Goal: Transaction & Acquisition: Purchase product/service

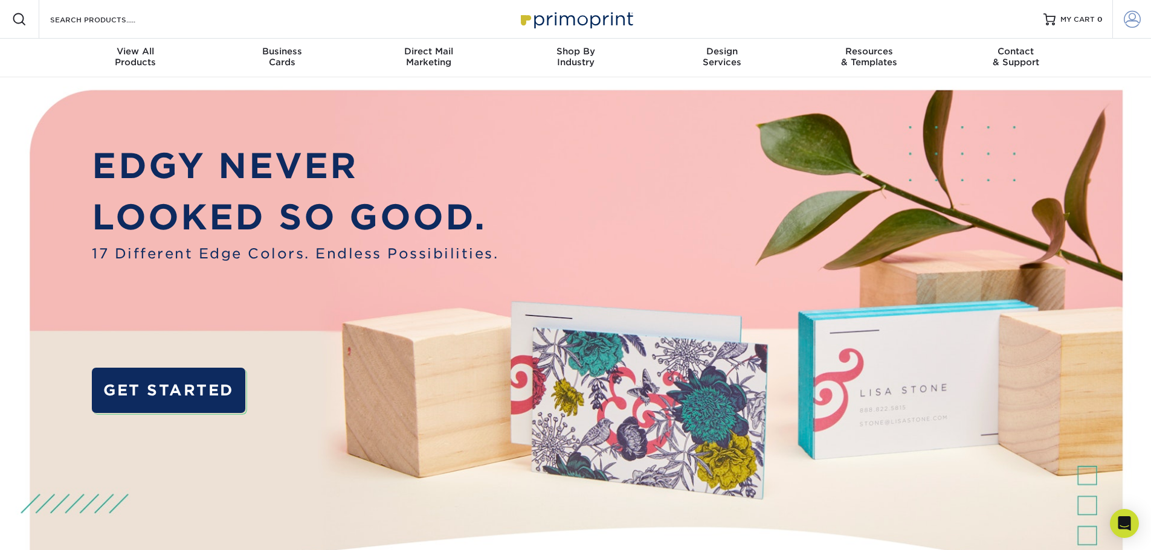
click at [1134, 23] on span at bounding box center [1131, 19] width 17 height 17
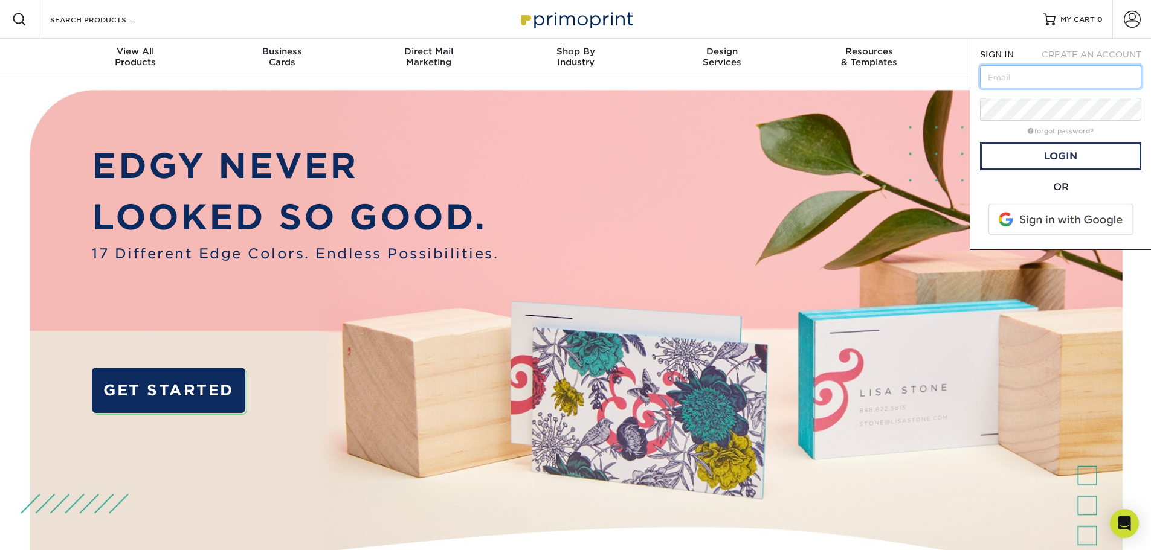
click at [1064, 75] on input "text" at bounding box center [1060, 76] width 161 height 23
type input "[EMAIL_ADDRESS][DOMAIN_NAME]"
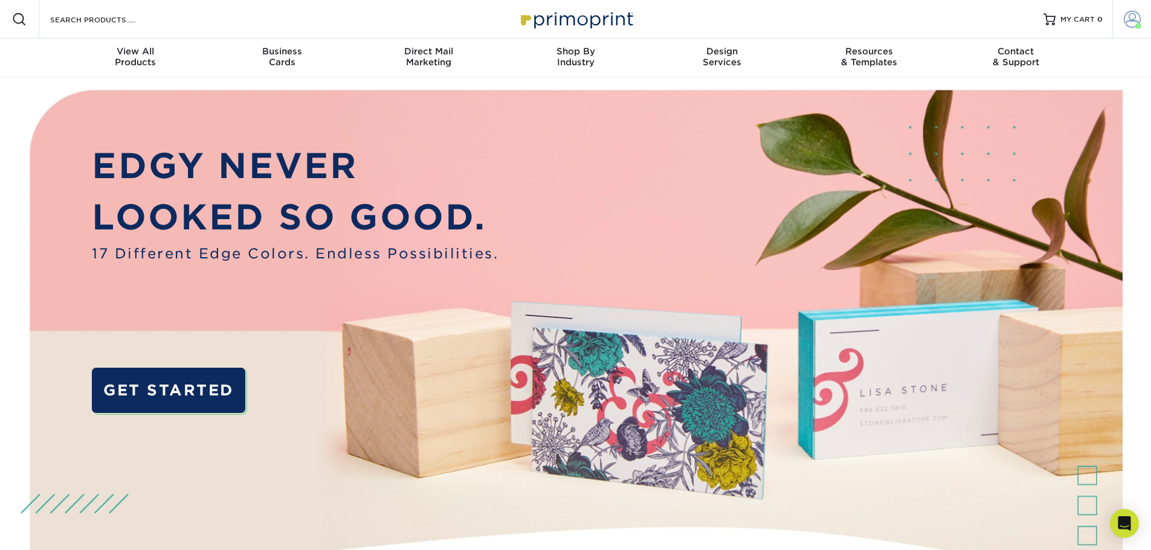
click at [1142, 21] on link "Account" at bounding box center [1131, 19] width 39 height 39
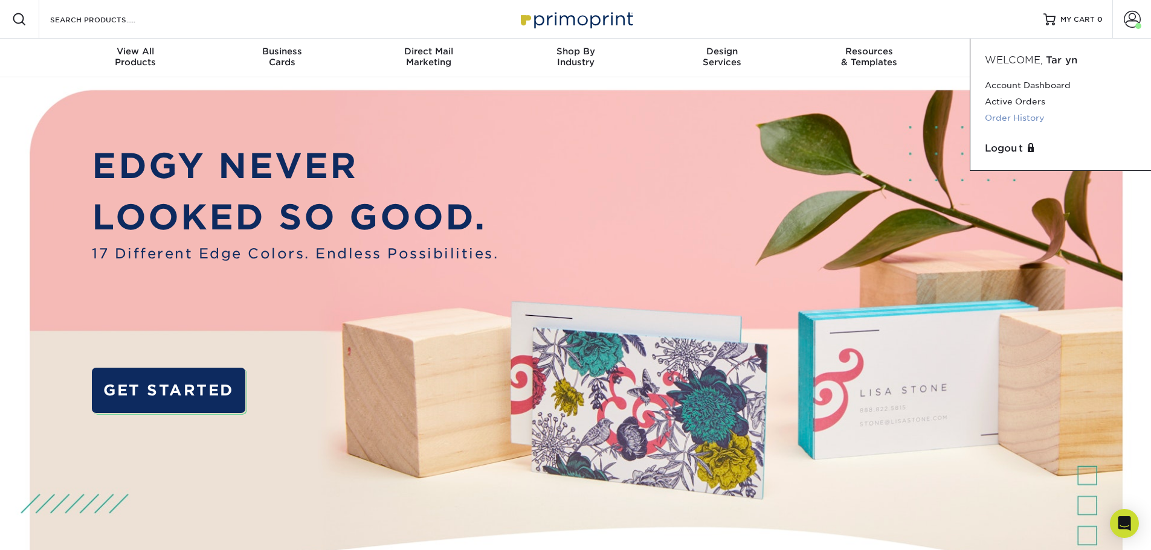
click at [1018, 120] on link "Order History" at bounding box center [1060, 118] width 152 height 16
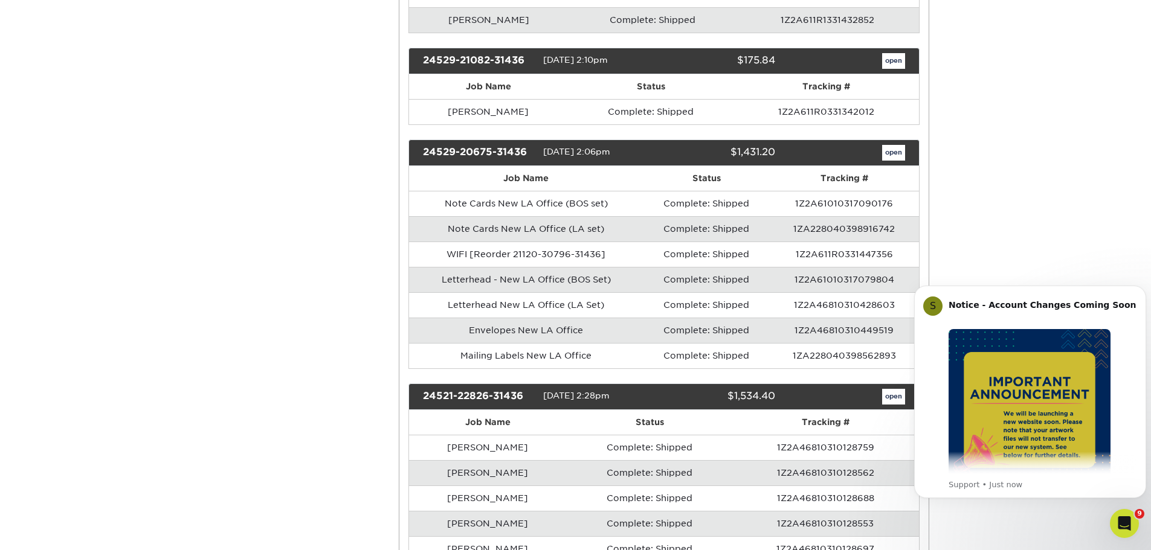
scroll to position [2053, 0]
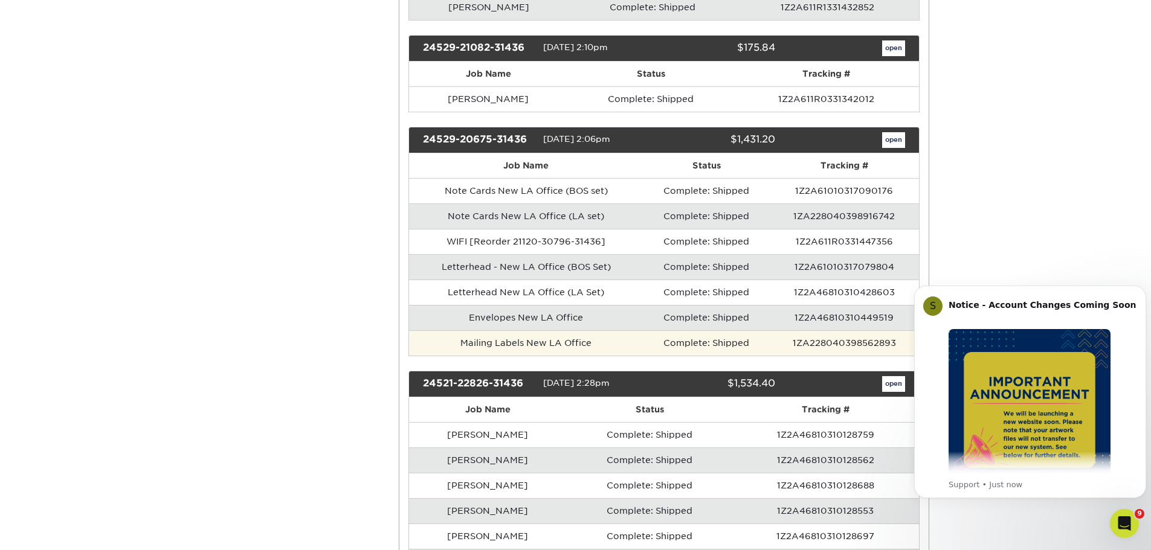
click at [721, 340] on td "Complete: Shipped" at bounding box center [706, 342] width 126 height 25
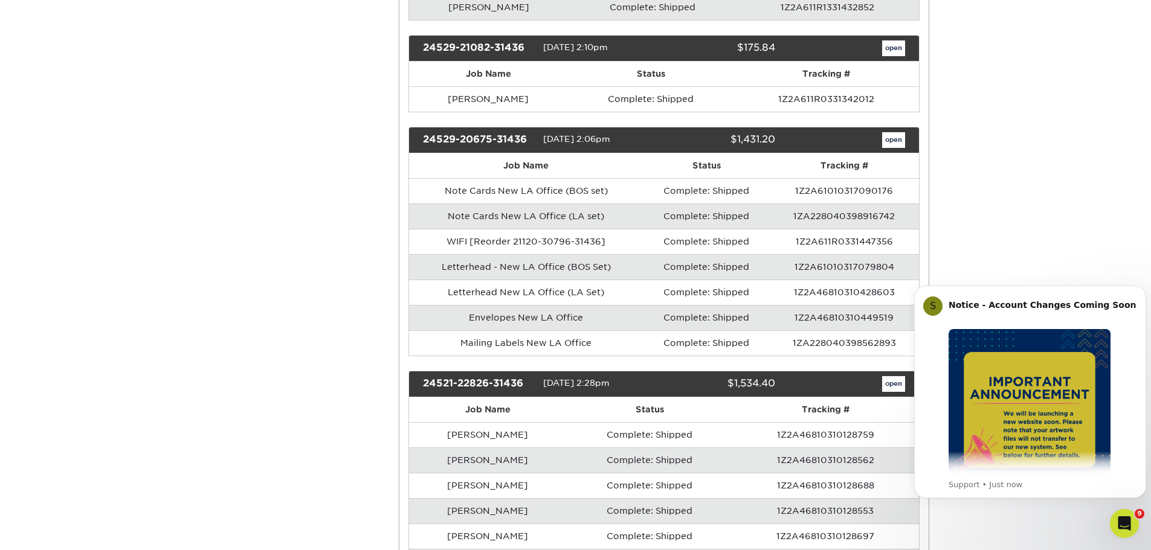
click at [492, 135] on div "24529-20675-31436" at bounding box center [478, 140] width 129 height 16
drag, startPoint x: 892, startPoint y: 138, endPoint x: 894, endPoint y: 154, distance: 16.5
click at [893, 138] on link "open" at bounding box center [893, 140] width 23 height 16
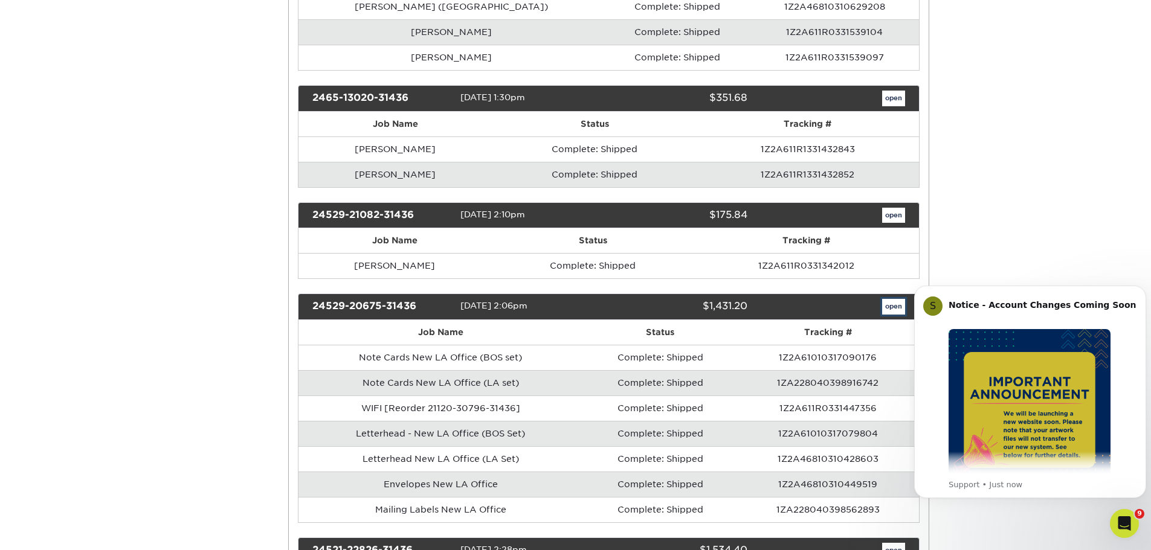
scroll to position [0, 0]
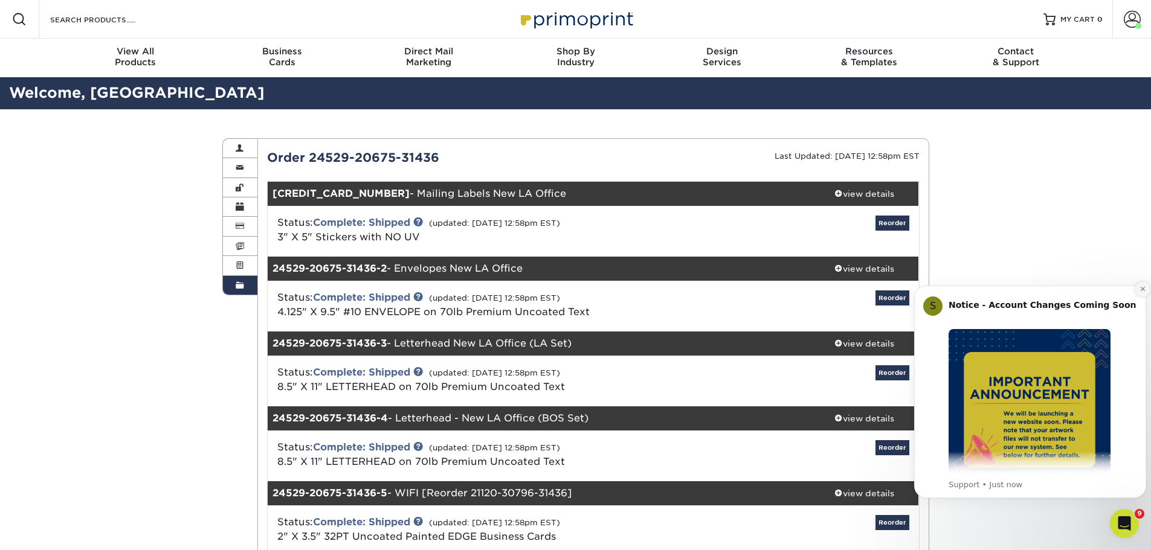
click at [1144, 289] on icon "Dismiss notification" at bounding box center [1142, 289] width 7 height 7
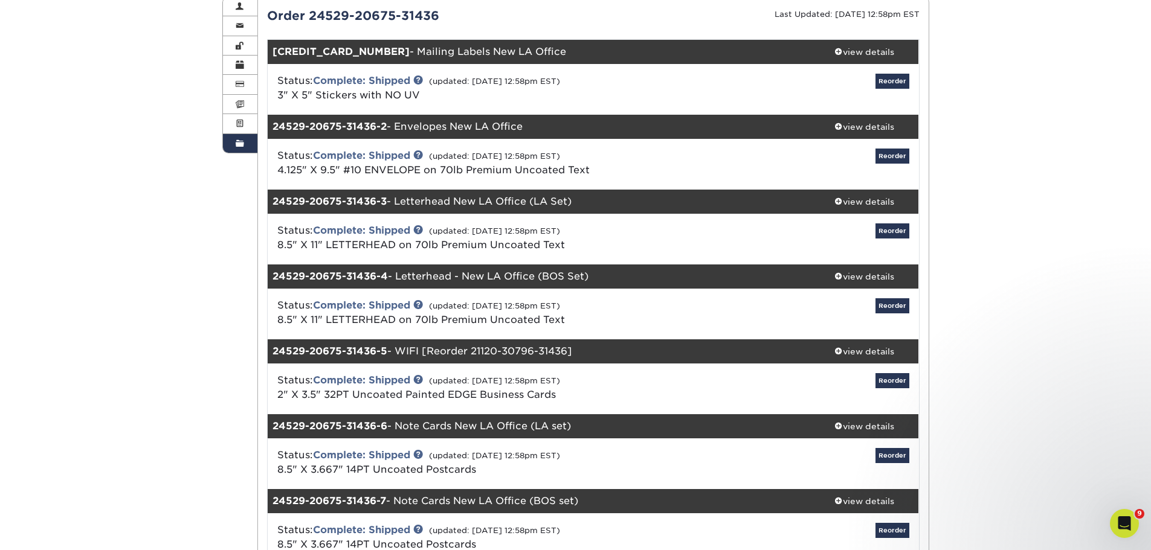
scroll to position [121, 0]
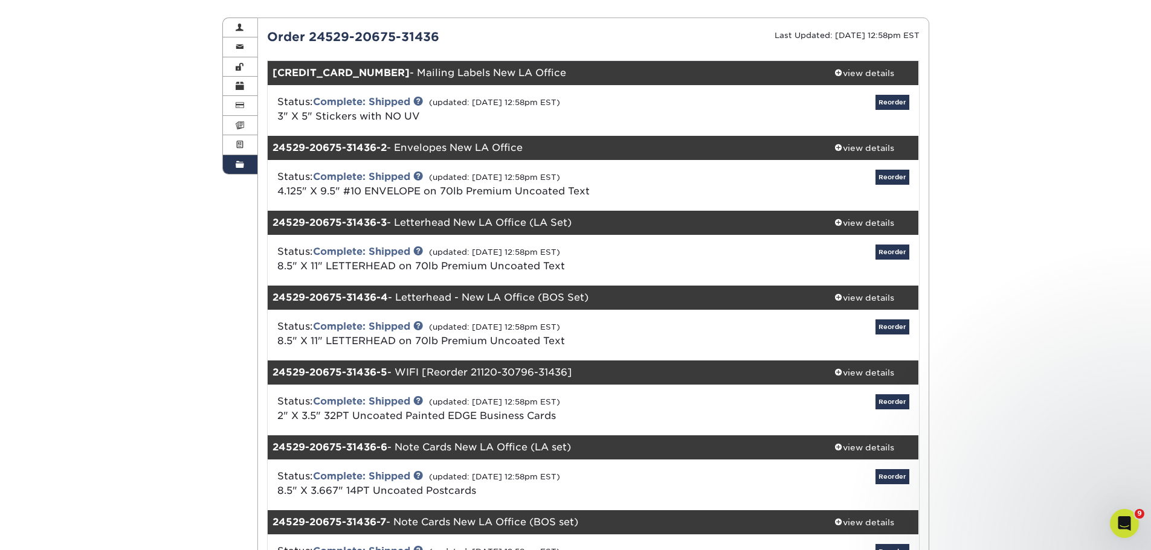
click at [472, 70] on div "24529-20675-31436-1 - Mailing Labels New LA Office" at bounding box center [539, 73] width 542 height 24
click at [579, 159] on div "24529-20675-31436-2 - Envelopes New LA Office" at bounding box center [539, 148] width 542 height 24
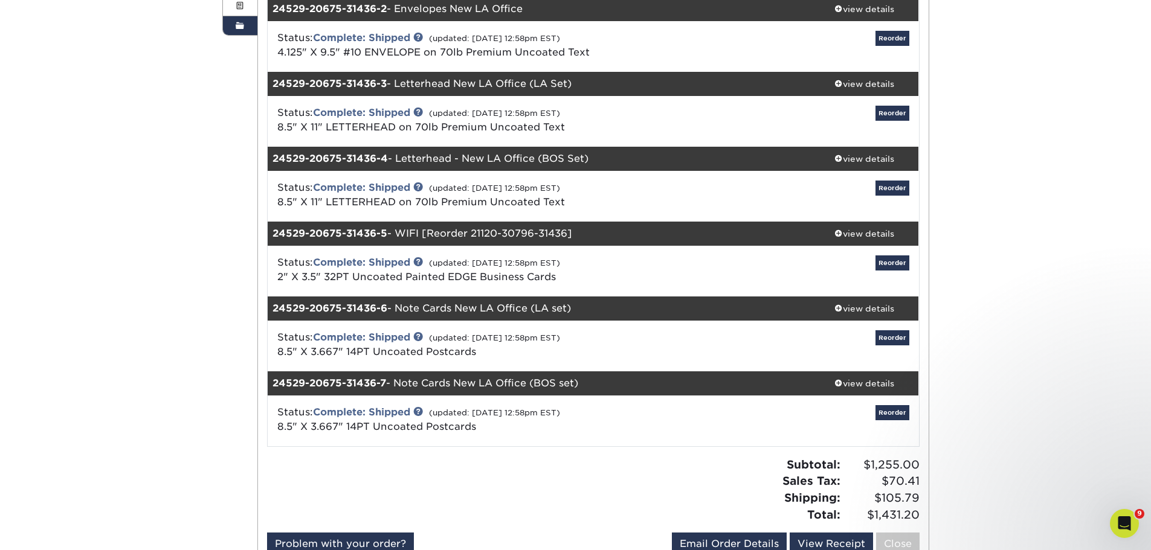
scroll to position [242, 0]
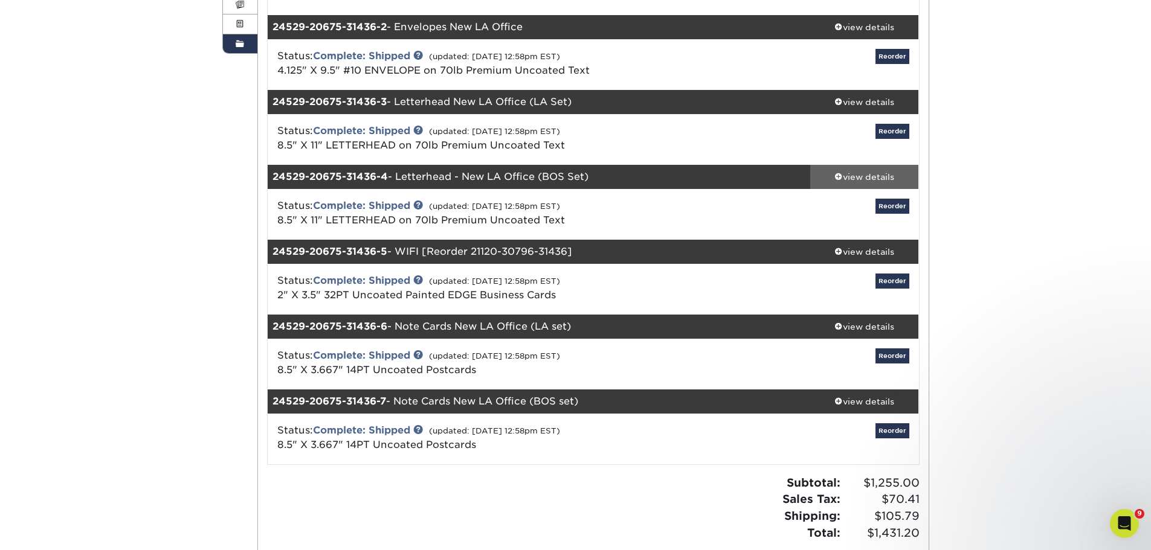
click at [836, 175] on span at bounding box center [838, 176] width 8 height 8
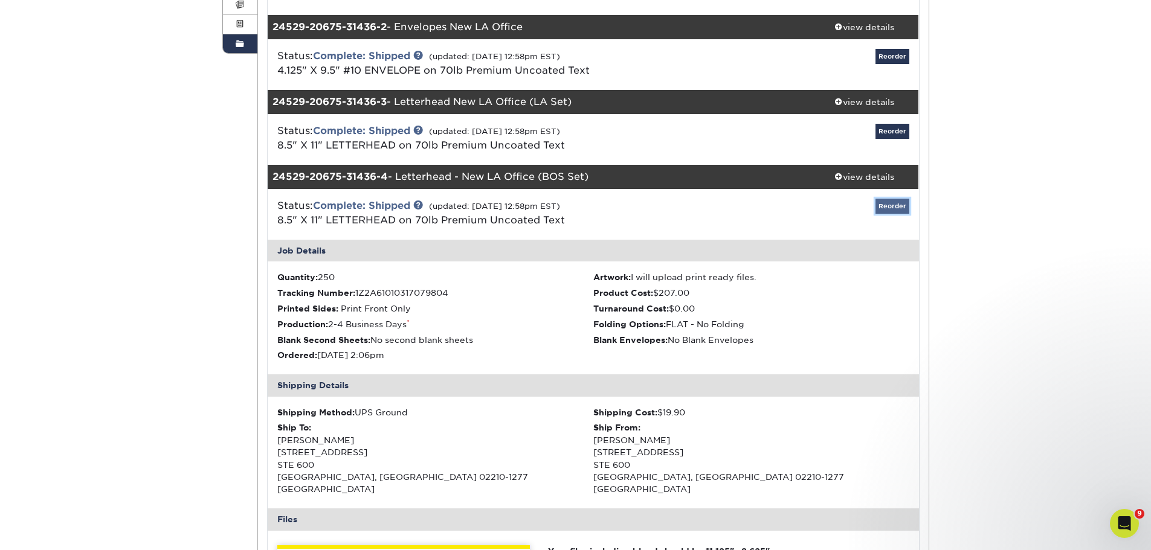
click at [894, 205] on link "Reorder" at bounding box center [892, 206] width 34 height 15
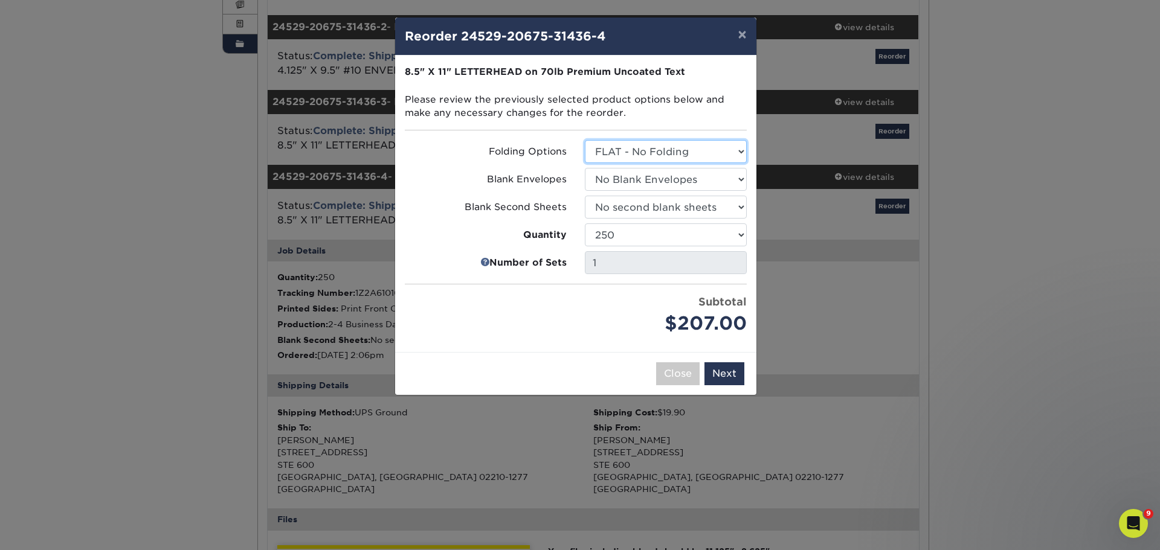
click at [615, 155] on select "Select Option FLAT - No Folding Accordion Fold Half-Fold (Vertical) Half-Fold (…" at bounding box center [666, 151] width 162 height 23
click at [615, 185] on select "Select Option No Blank Envelopes Yes 250 Envelopes NO 10 Yes 500 Envelopes NO 1…" at bounding box center [666, 179] width 162 height 23
click at [740, 375] on button "Next" at bounding box center [724, 373] width 40 height 23
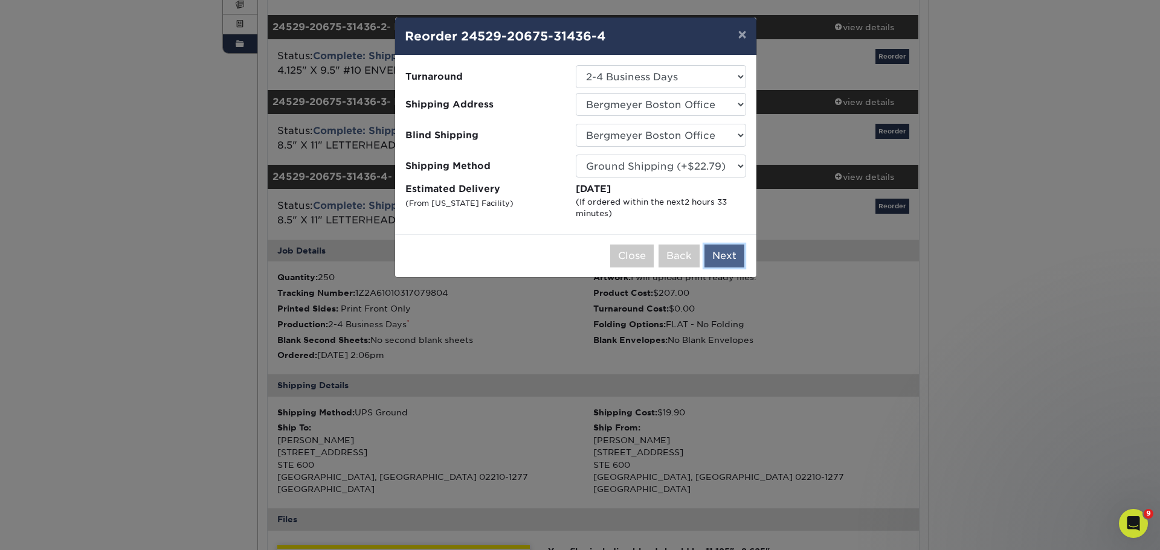
click at [728, 252] on button "Next" at bounding box center [724, 256] width 40 height 23
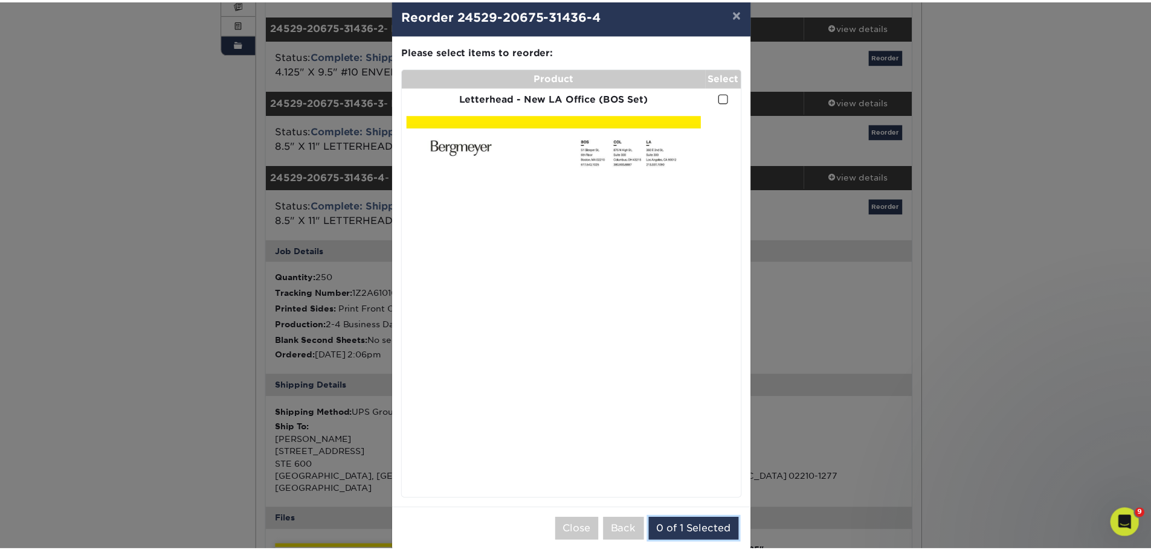
scroll to position [40, 0]
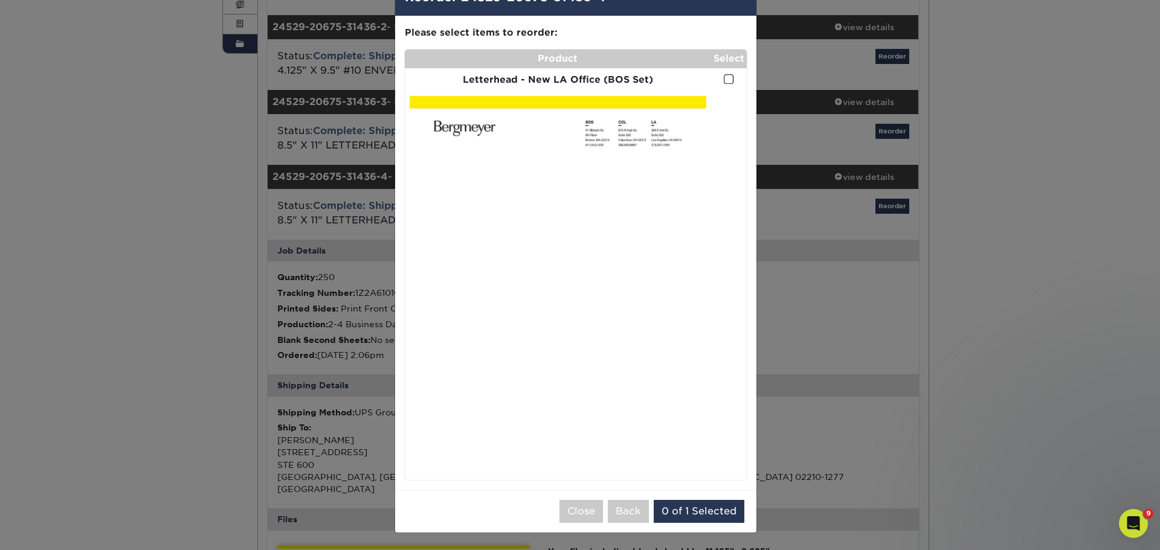
click at [634, 248] on img at bounding box center [557, 285] width 297 height 379
click at [724, 80] on span at bounding box center [729, 79] width 10 height 11
click at [0, 0] on input "checkbox" at bounding box center [0, 0] width 0 height 0
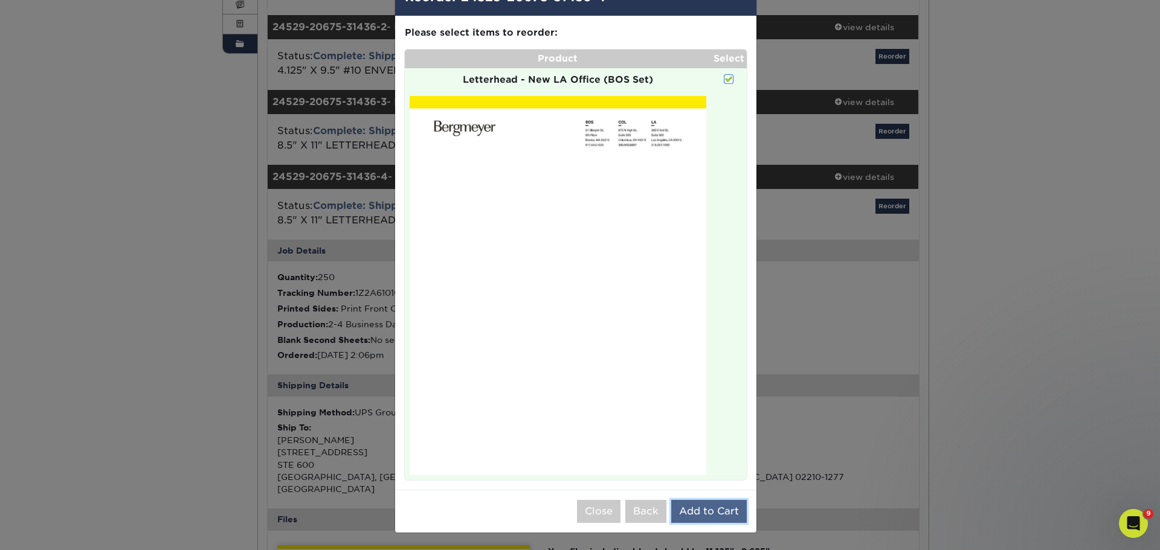
click at [712, 509] on button "Add to Cart" at bounding box center [708, 511] width 75 height 23
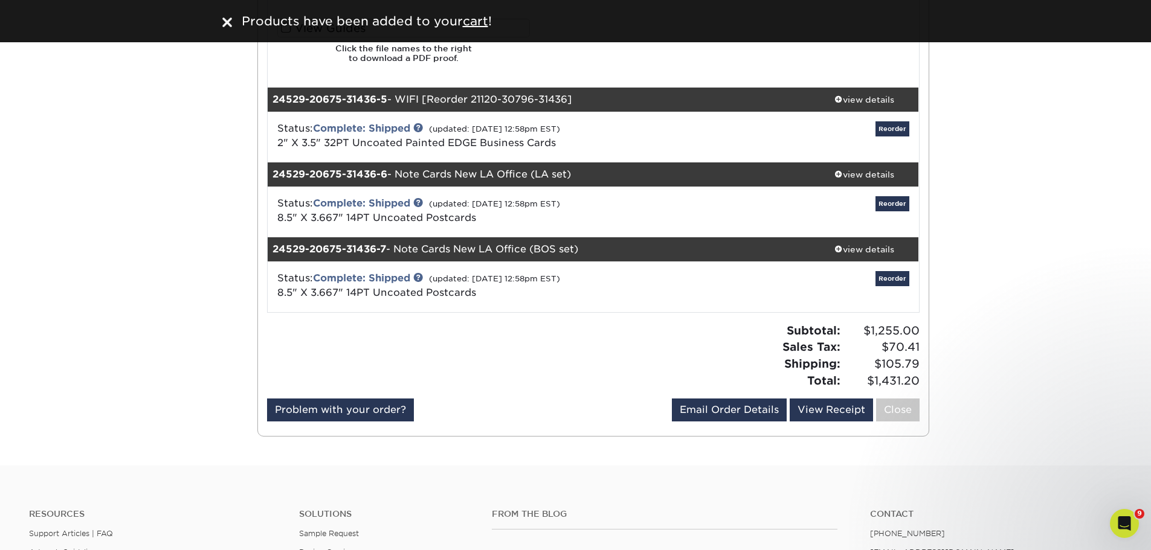
scroll to position [1148, 0]
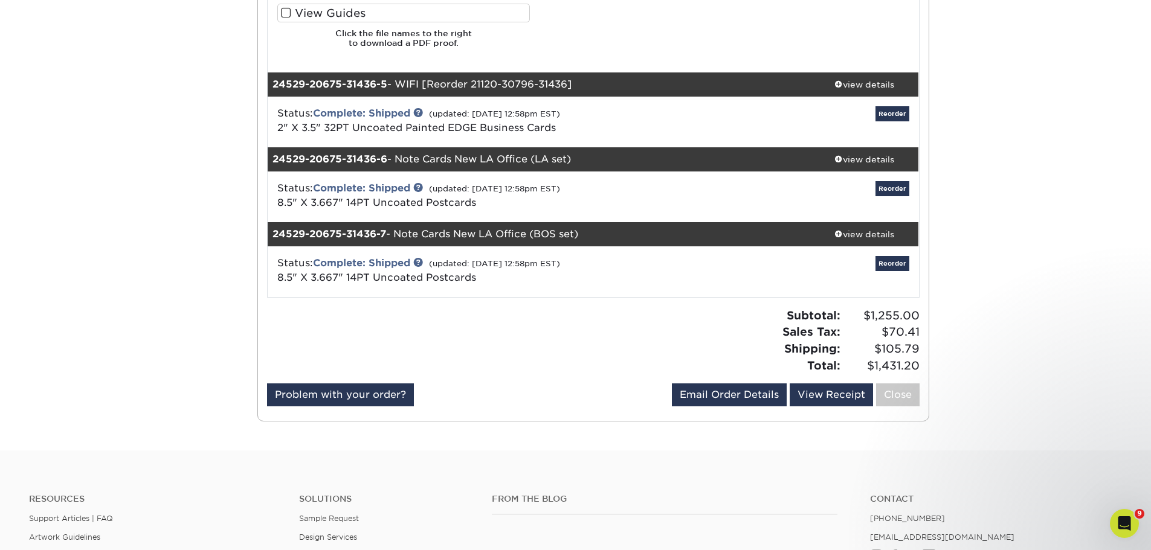
click at [676, 350] on div "Subtotal: $1,255.00 Sales Tax: $70.41 Shipping: $105.79 Total: $1,431.20" at bounding box center [760, 340] width 335 height 66
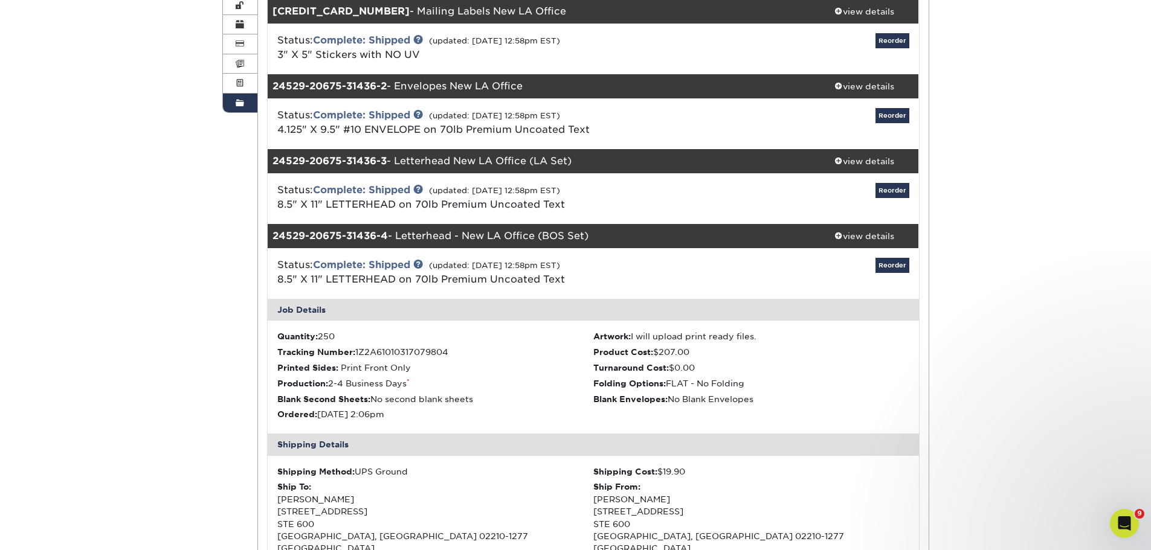
scroll to position [0, 0]
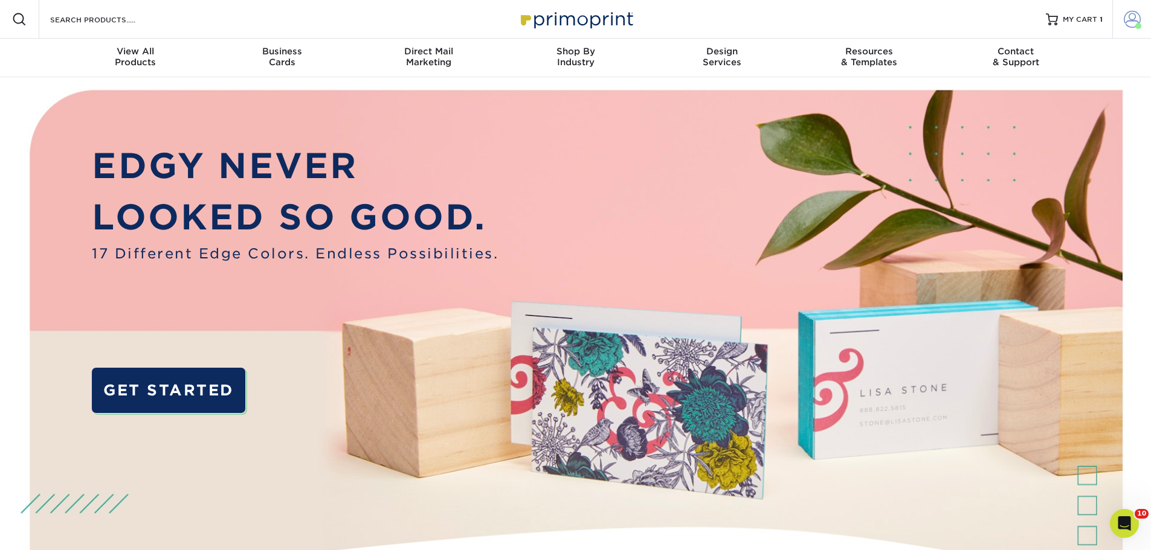
click at [1138, 14] on span at bounding box center [1131, 19] width 17 height 17
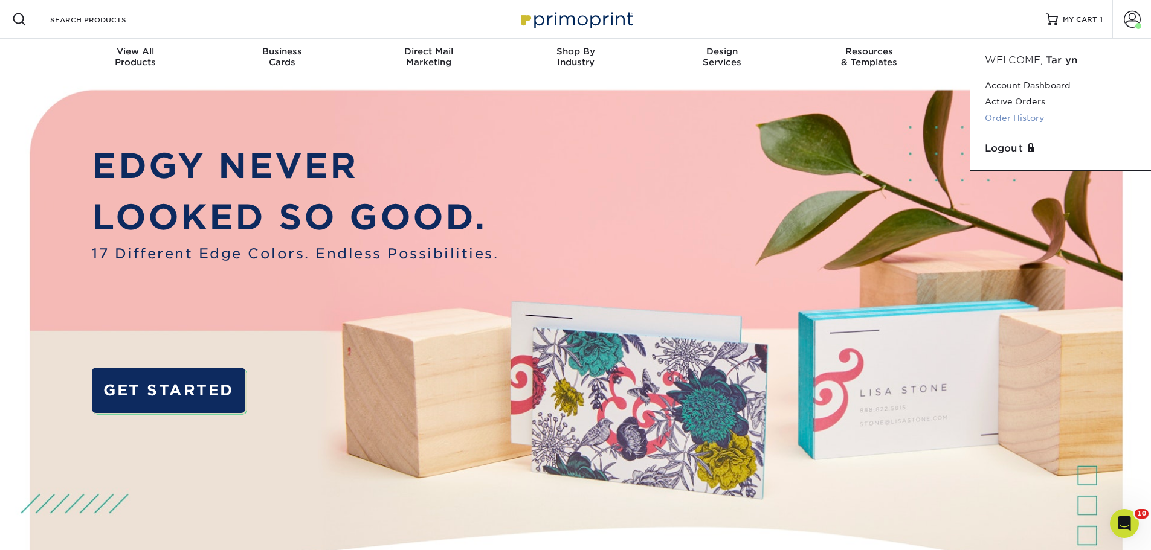
click at [1006, 115] on link "Order History" at bounding box center [1060, 118] width 152 height 16
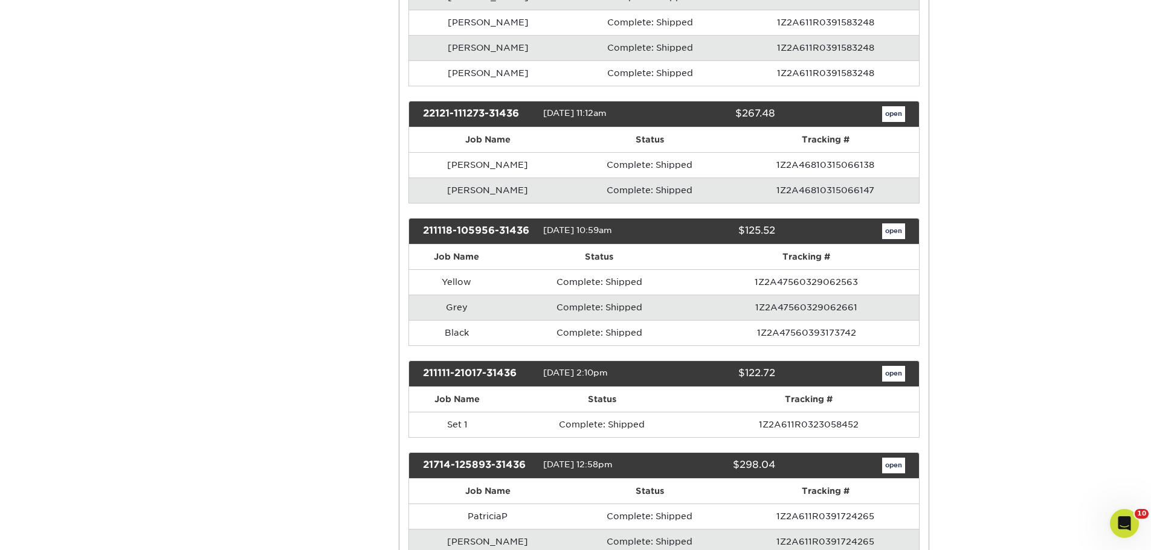
scroll to position [8636, 0]
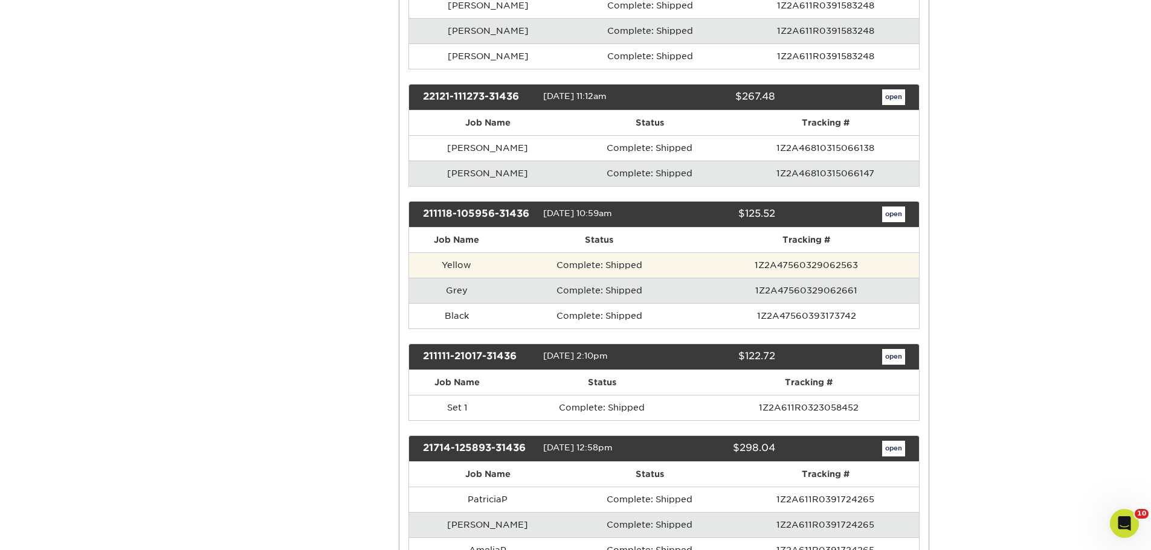
click at [619, 260] on td "Complete: Shipped" at bounding box center [599, 264] width 190 height 25
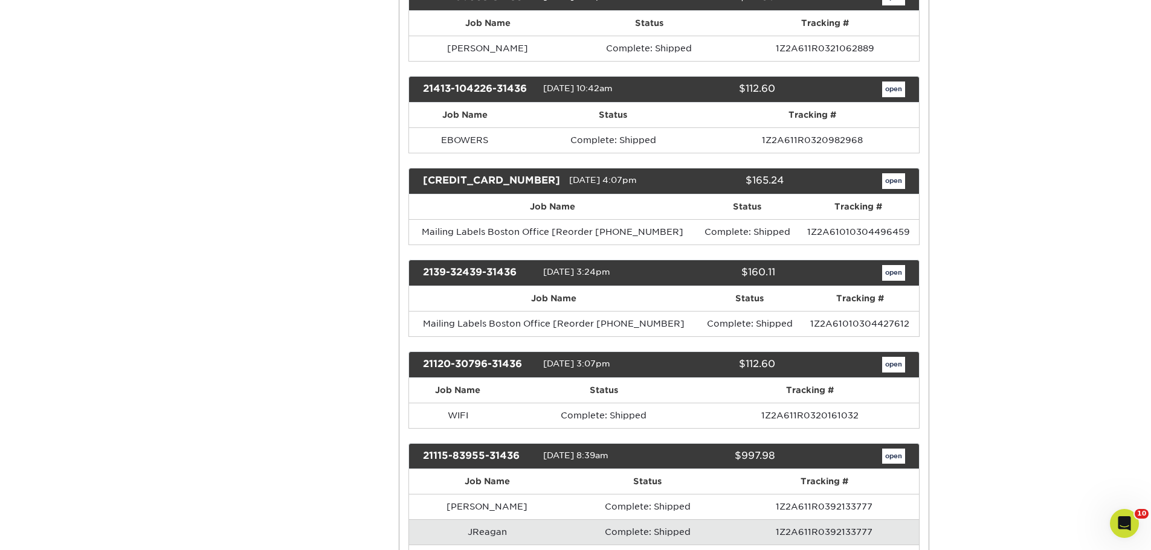
scroll to position [9905, 0]
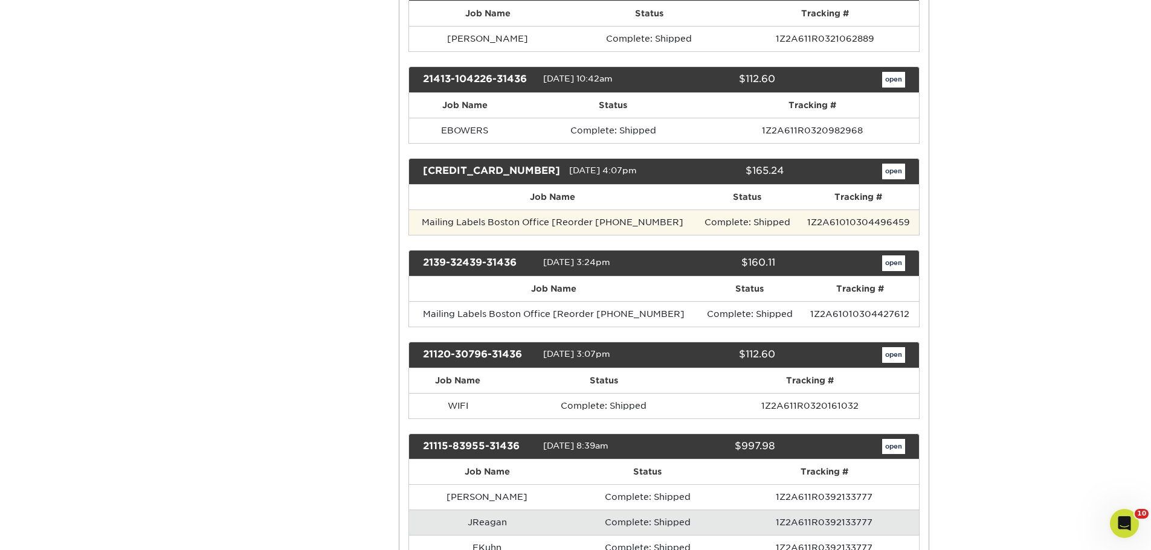
click at [644, 225] on td "Mailing Labels Boston Office [Reorder 2062-91250-3" at bounding box center [552, 222] width 287 height 25
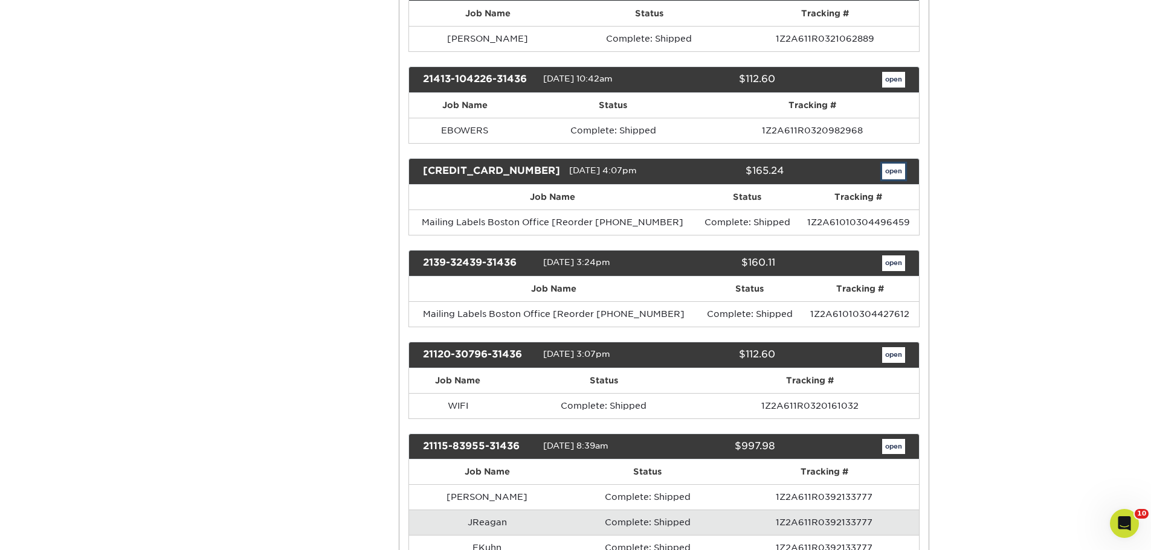
click at [893, 169] on link "open" at bounding box center [893, 172] width 23 height 16
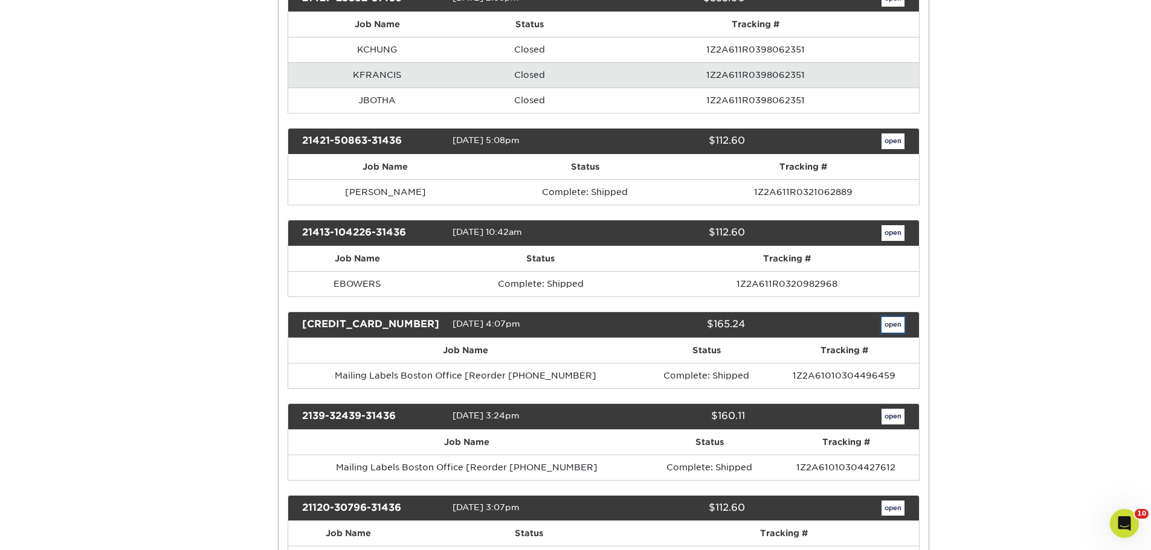
scroll to position [0, 0]
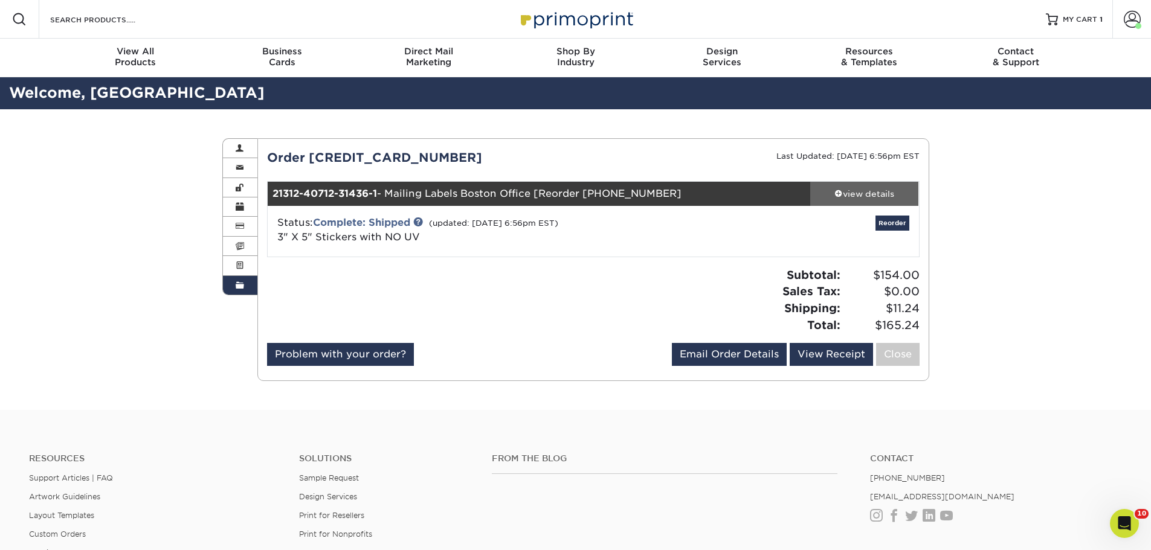
click at [867, 193] on div "view details" at bounding box center [864, 194] width 109 height 12
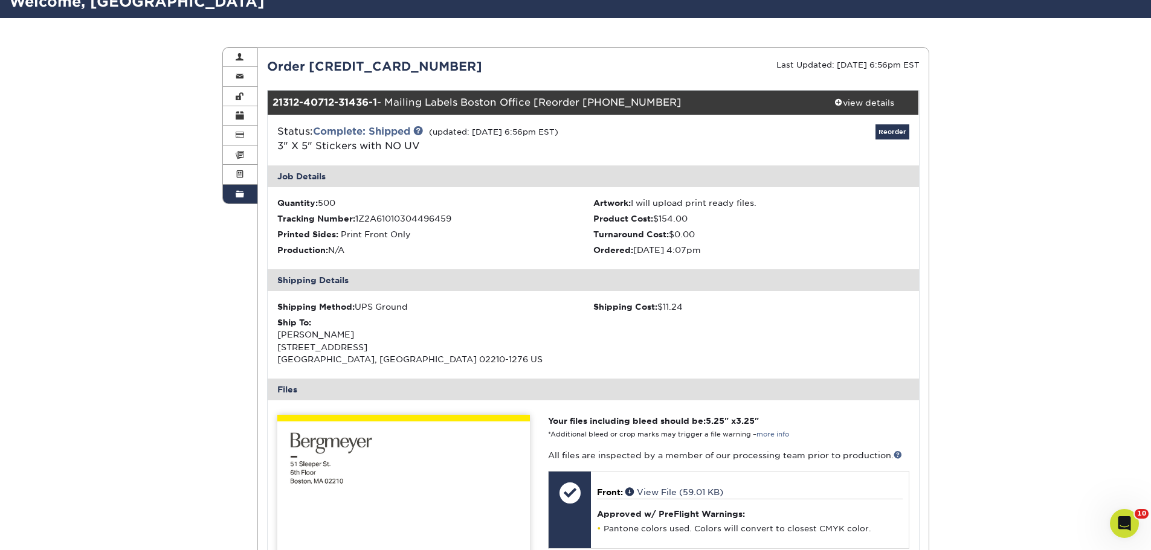
scroll to position [60, 0]
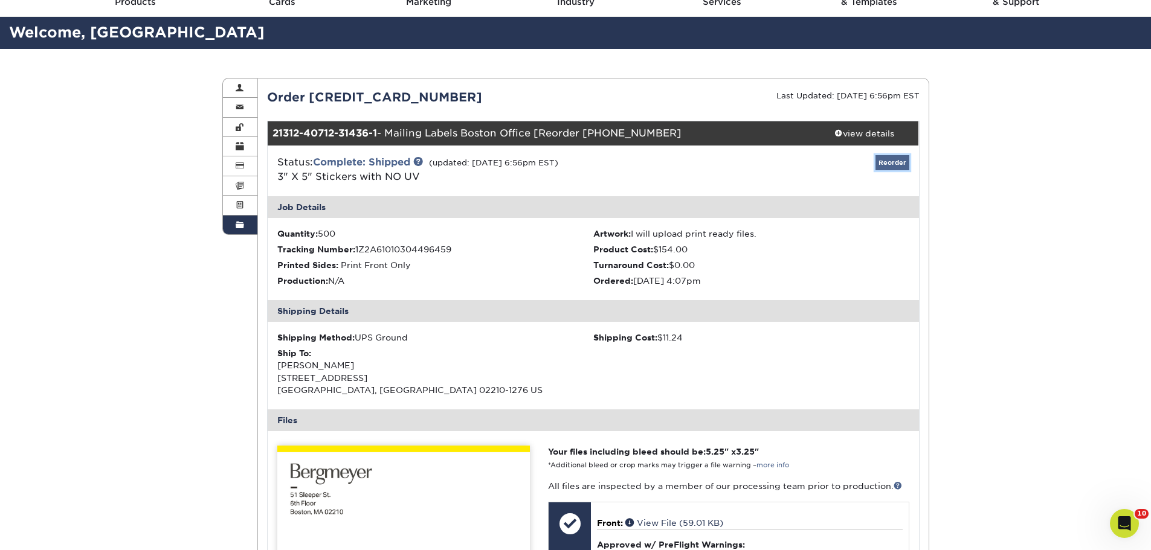
click at [894, 159] on link "Reorder" at bounding box center [892, 162] width 34 height 15
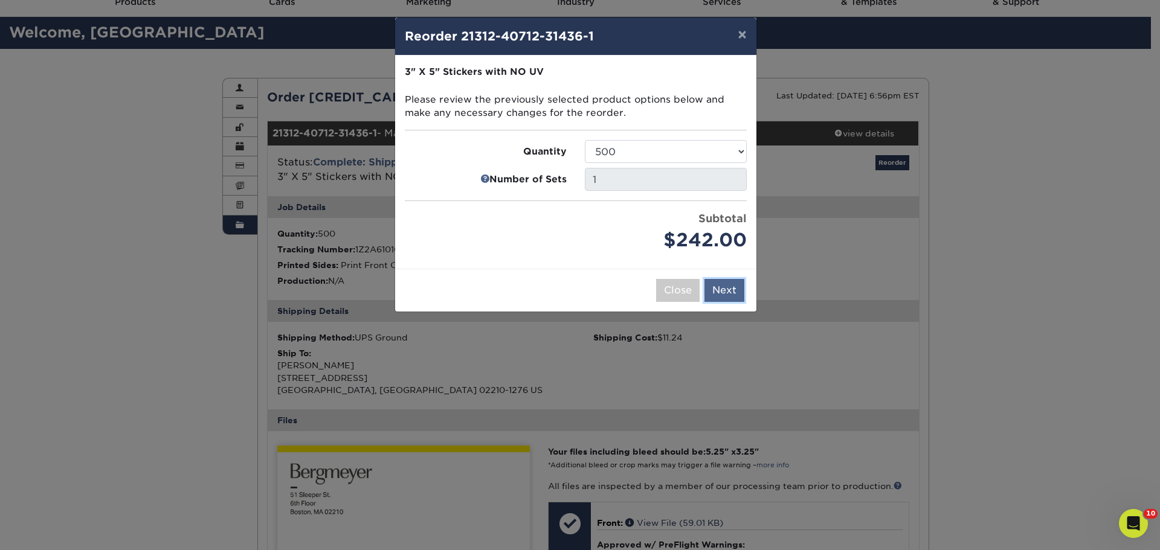
click at [722, 286] on button "Next" at bounding box center [724, 290] width 40 height 23
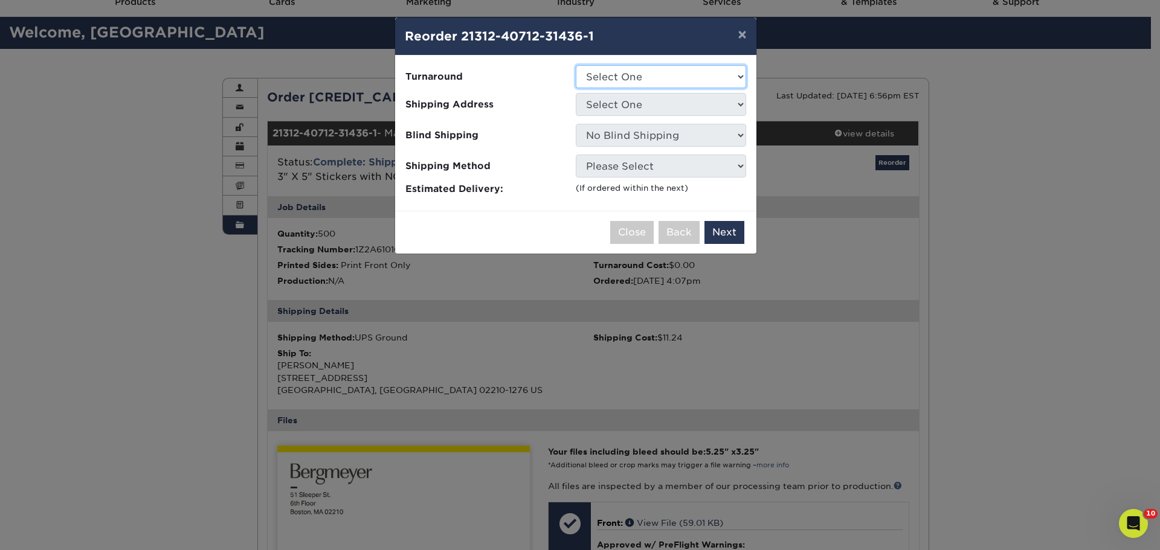
click at [690, 83] on select "Select One 2-4 Business Days Next Business Day (+$49.38 per set)" at bounding box center [661, 76] width 170 height 23
select select "afd51457-85f0-454b-aee8-c50120613ba2"
click at [576, 65] on select "Select One 2-4 Business Days Next Business Day (+$49.38 per set)" at bounding box center [661, 76] width 170 height 23
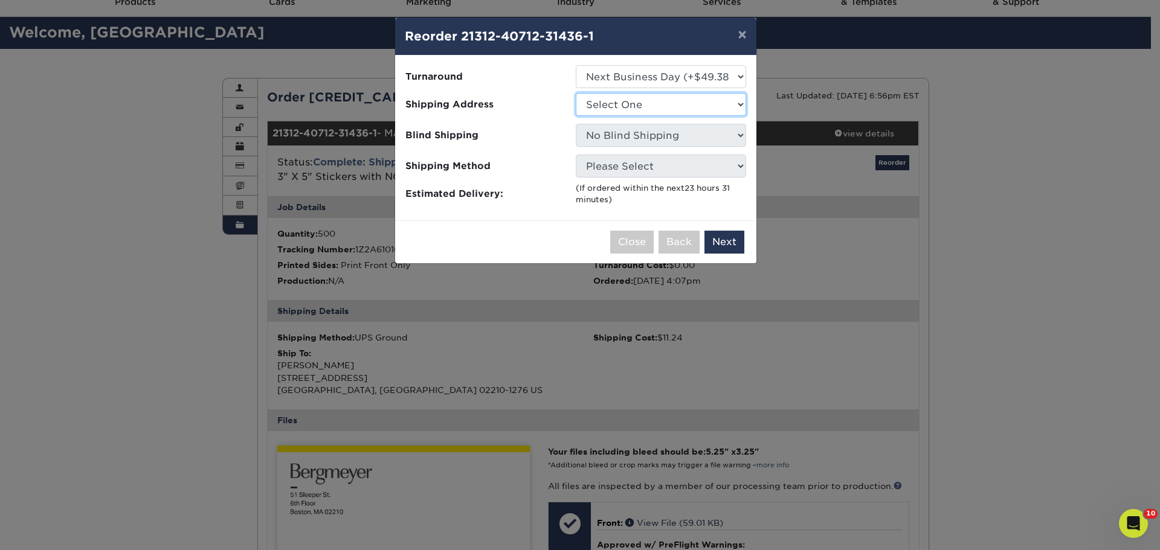
click at [603, 107] on select "Select One Bergmeyer Boston Office Bergmeyer LA Office Columbus Office" at bounding box center [661, 104] width 170 height 23
select select "187513"
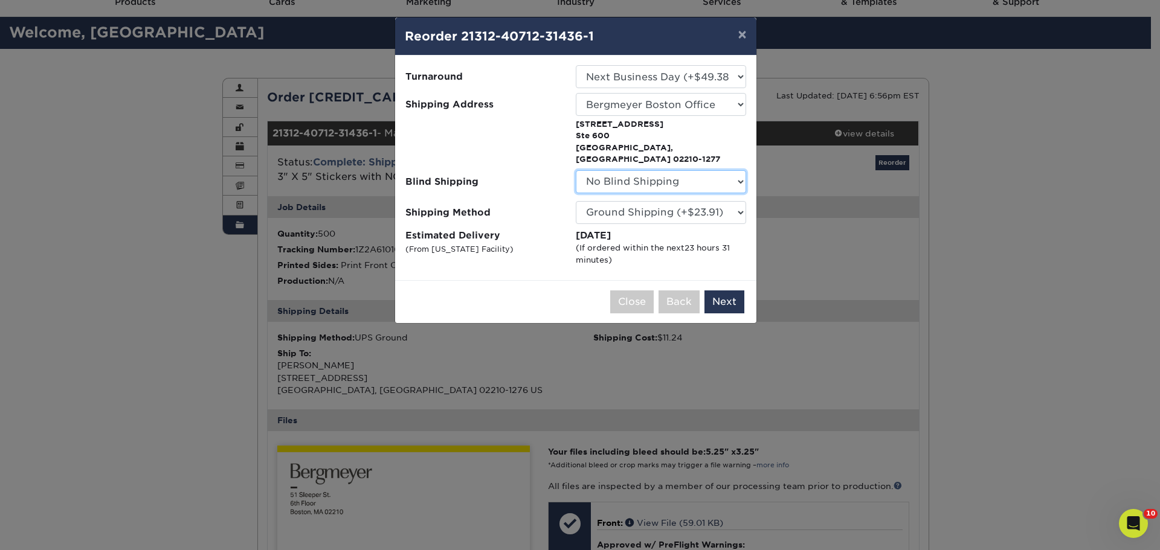
click at [675, 174] on select "No Blind Shipping Bergmeyer Boston Office Bergmeyer LA Office Columbus Office" at bounding box center [661, 181] width 170 height 23
click at [676, 174] on select "No Blind Shipping Bergmeyer Boston Office Bergmeyer LA Office Columbus Office" at bounding box center [661, 181] width 170 height 23
select select "187513"
click at [576, 170] on select "No Blind Shipping Bergmeyer Boston Office Bergmeyer LA Office Columbus Office" at bounding box center [661, 181] width 170 height 23
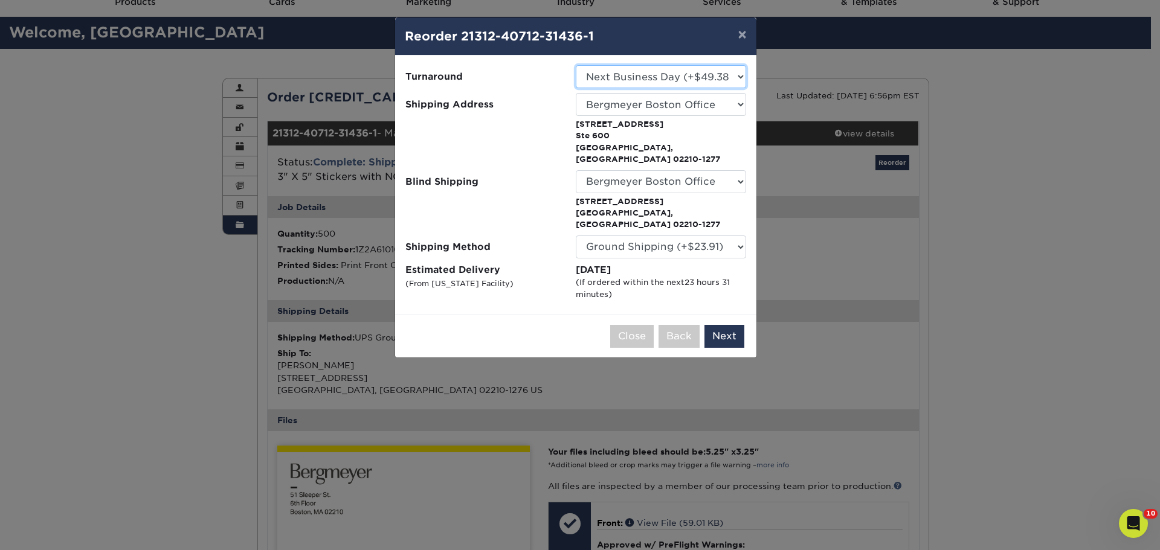
click at [711, 79] on select "Select One 2-4 Business Days Next Business Day (+$49.38 per set)" at bounding box center [661, 76] width 170 height 23
select select "57e8c94a-eb66-4226-a7e4-5b36c370880a"
click at [727, 325] on button "Next" at bounding box center [724, 336] width 40 height 23
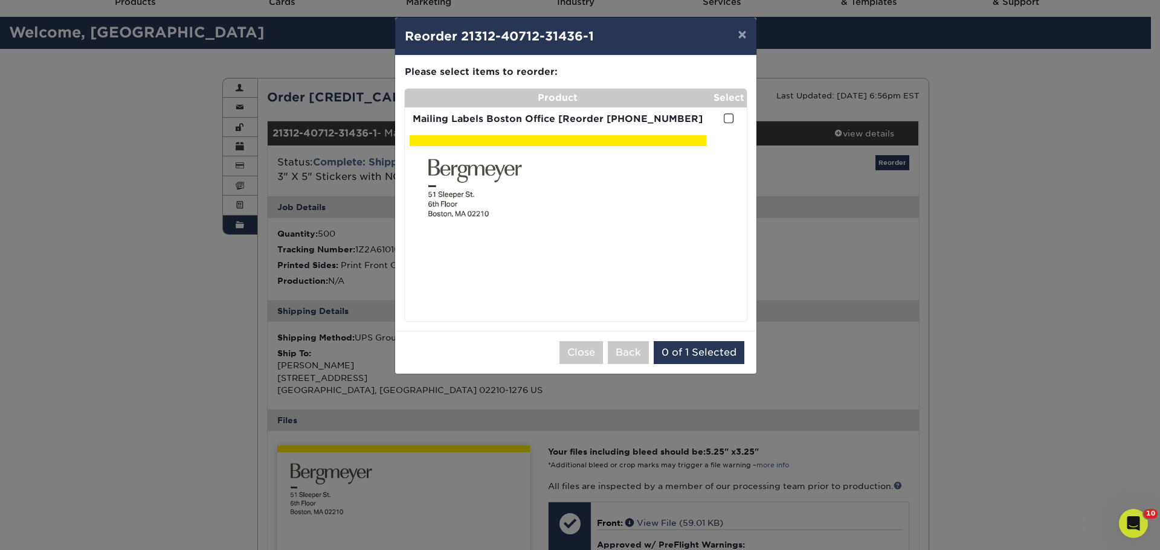
click at [730, 119] on span at bounding box center [729, 118] width 10 height 11
click at [0, 0] on input "checkbox" at bounding box center [0, 0] width 0 height 0
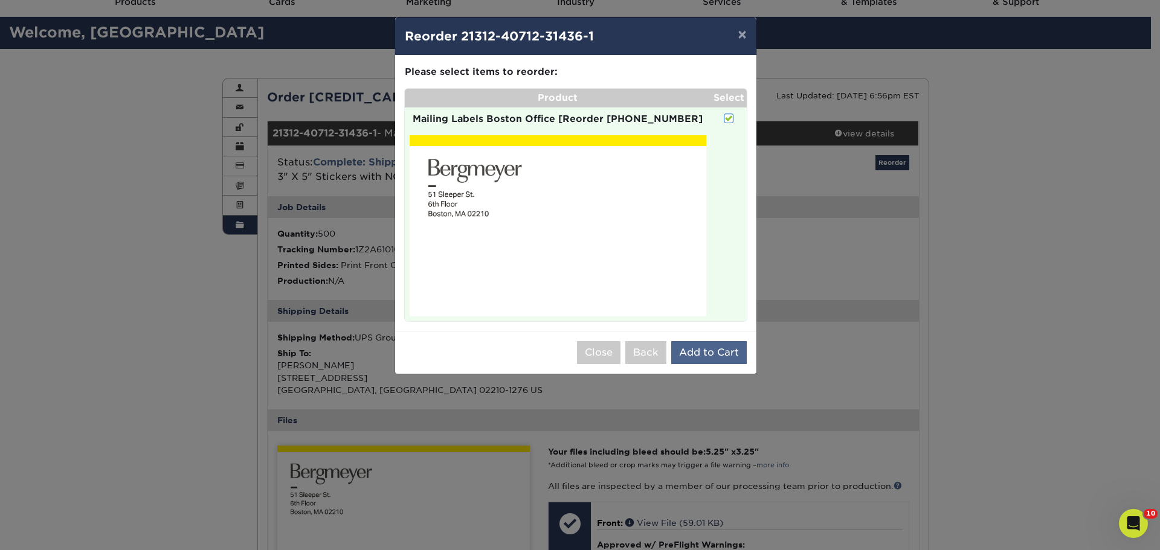
click at [715, 341] on div "Close Back 0 of 1 Selected Add to Cart" at bounding box center [575, 352] width 361 height 43
click at [713, 354] on button "Add to Cart" at bounding box center [708, 352] width 75 height 23
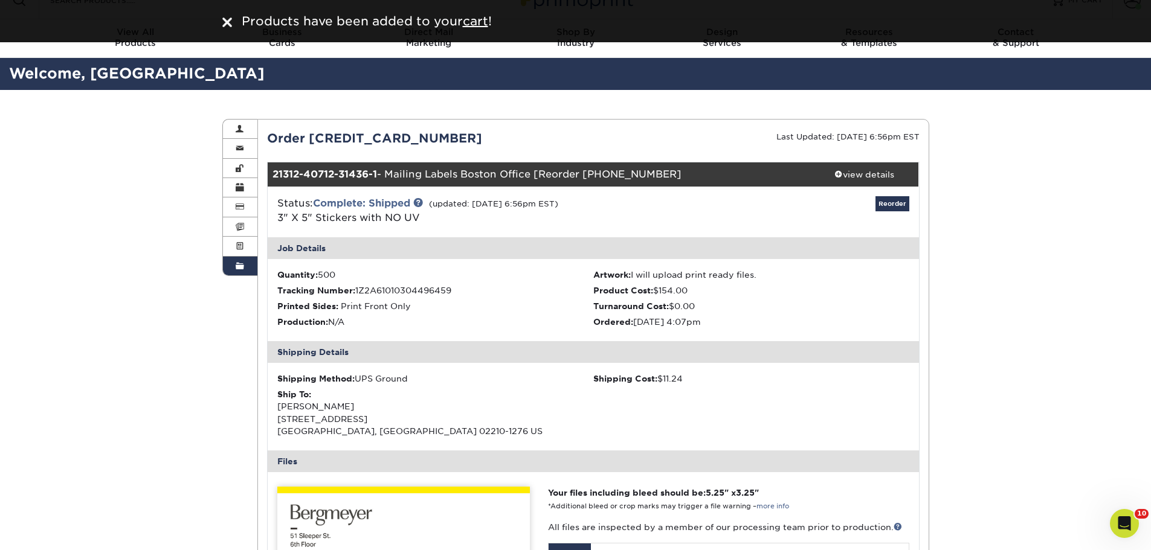
scroll to position [0, 0]
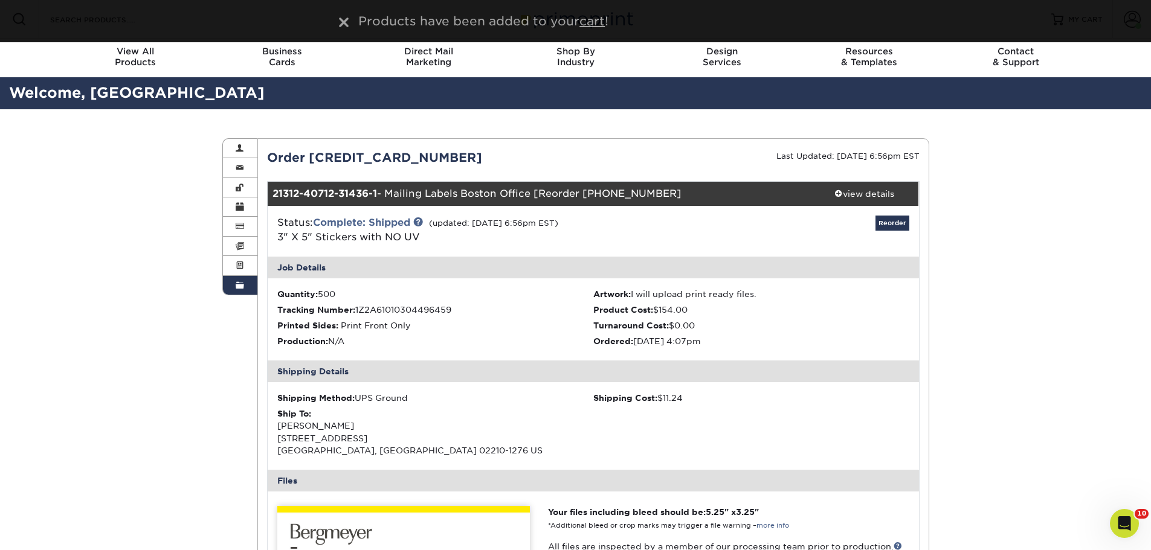
click at [225, 21] on div "Products have been added to your cart !" at bounding box center [575, 21] width 1151 height 42
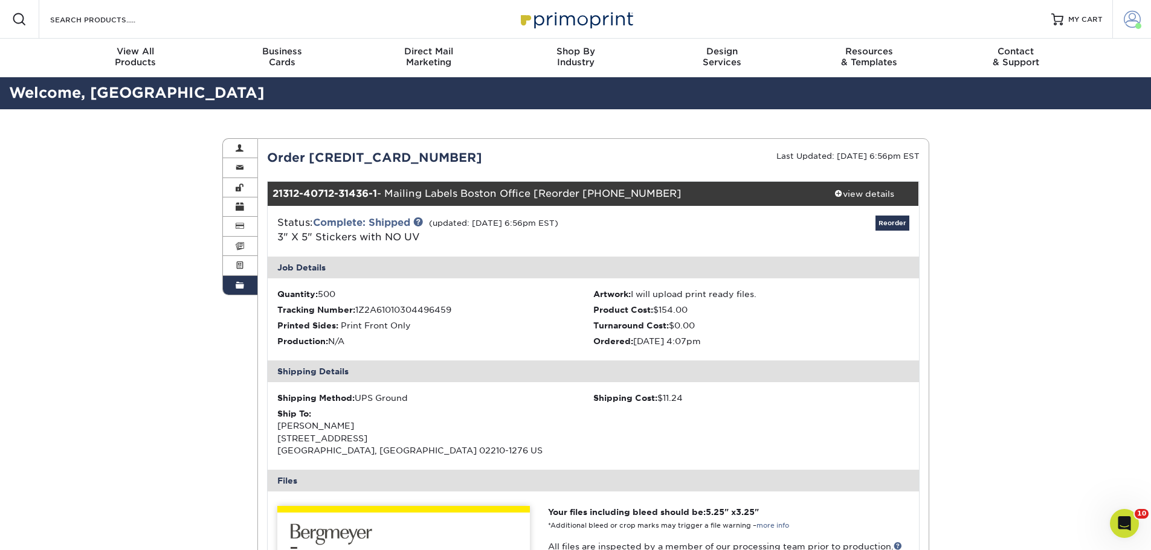
click at [1133, 21] on span at bounding box center [1131, 19] width 17 height 17
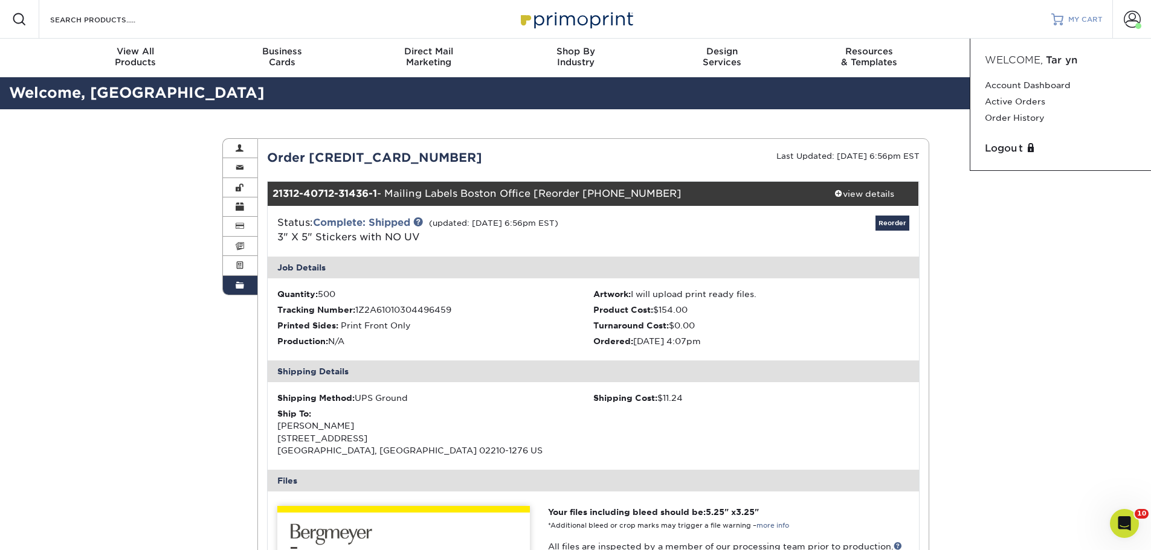
click at [1089, 19] on span "MY CART" at bounding box center [1085, 19] width 34 height 10
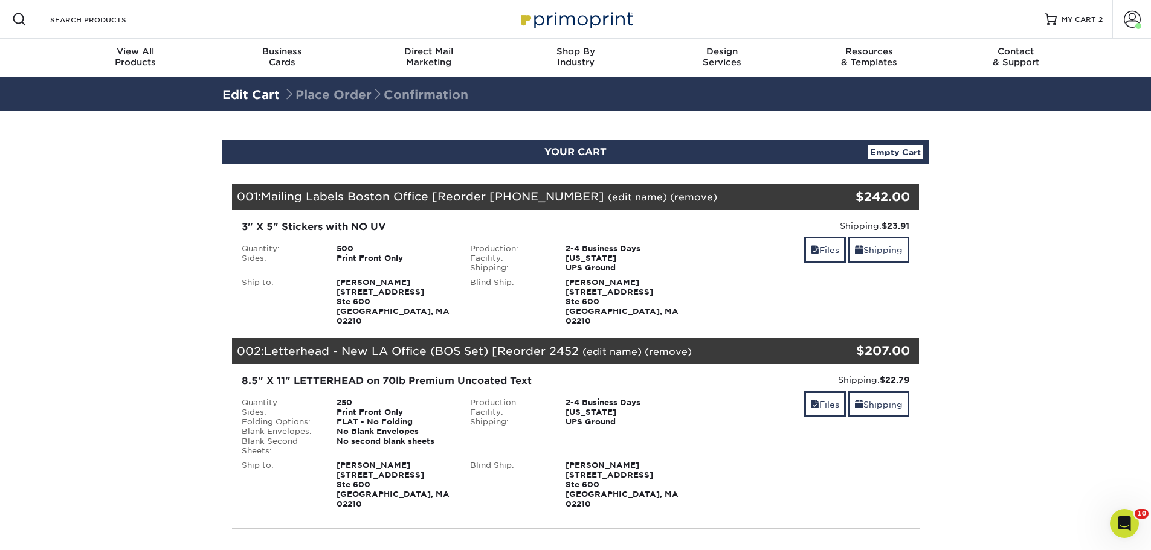
click at [611, 196] on link "(edit name)" at bounding box center [637, 196] width 59 height 11
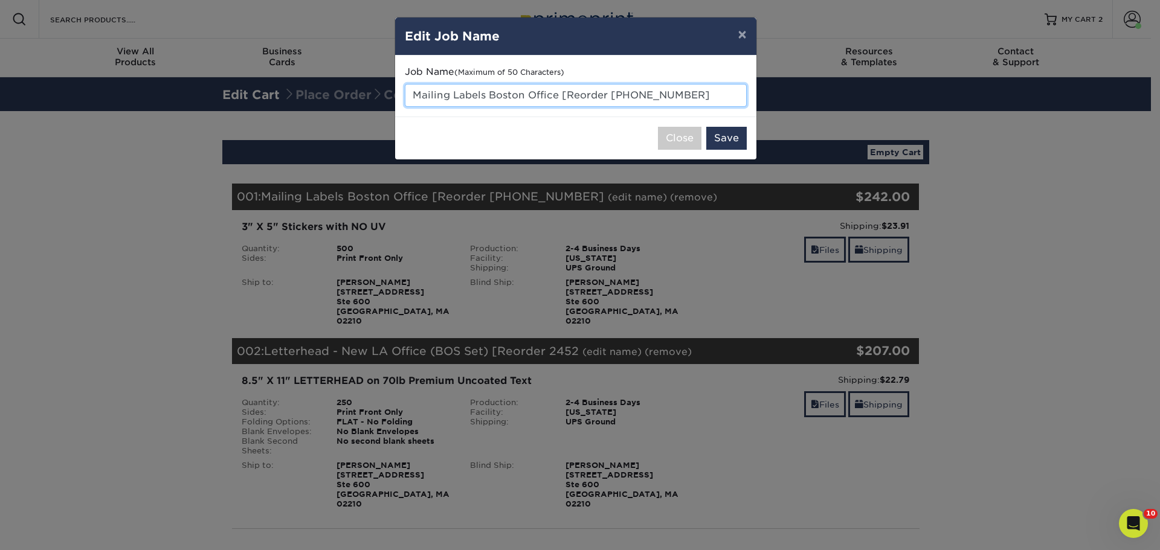
click at [506, 94] on input "Mailing Labels Boston Office [Reorder 2062-91250-3" at bounding box center [576, 95] width 342 height 23
drag, startPoint x: 716, startPoint y: 95, endPoint x: 574, endPoint y: 95, distance: 141.3
click at [561, 95] on input "Mailing Labels Boston Office [Reorder 2062-91250-3" at bounding box center [576, 95] width 342 height 23
type input "Mailing Labels Boston Office"
drag, startPoint x: 731, startPoint y: 146, endPoint x: 720, endPoint y: 159, distance: 17.6
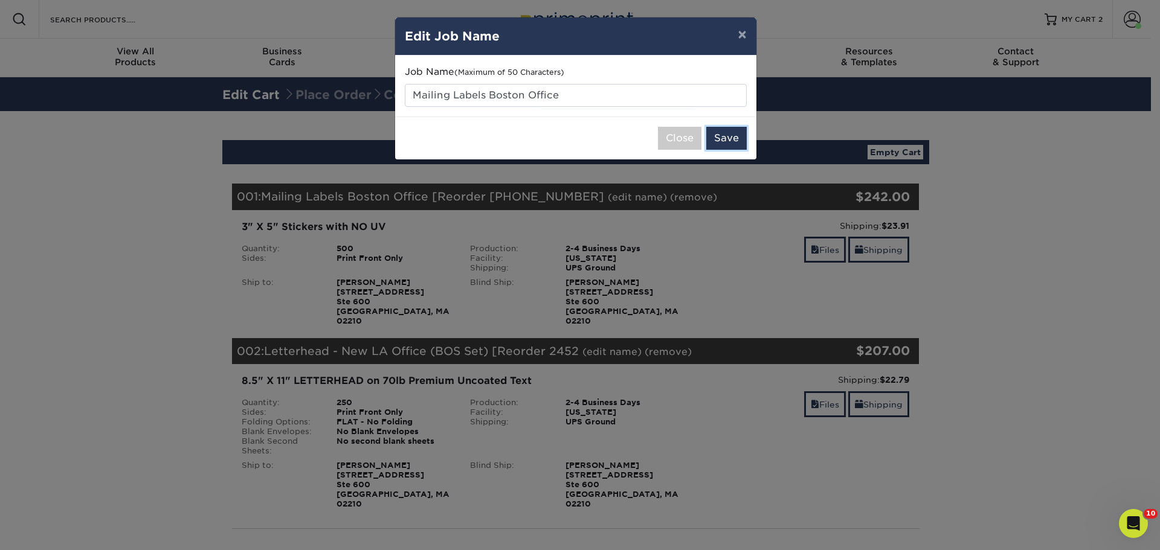
click at [731, 147] on button "Save" at bounding box center [726, 138] width 40 height 23
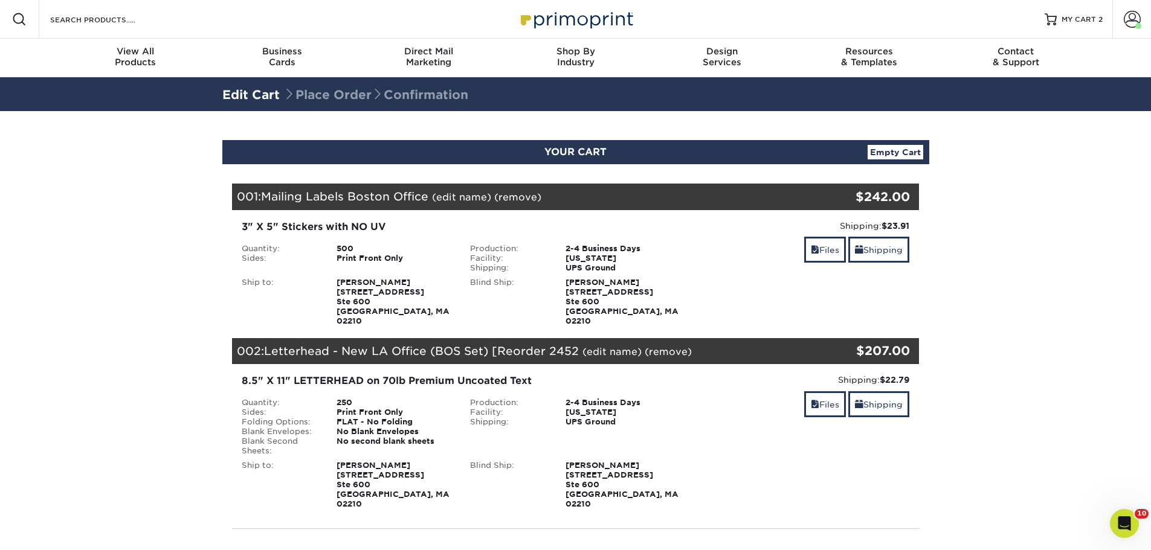
click at [610, 346] on link "(edit name)" at bounding box center [611, 351] width 59 height 11
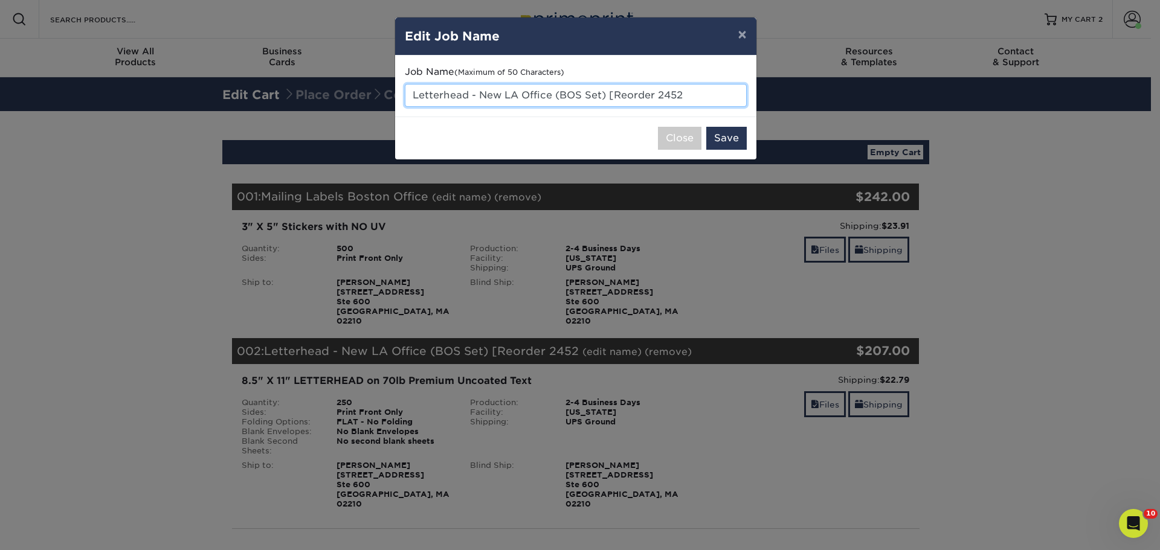
drag, startPoint x: 722, startPoint y: 92, endPoint x: 611, endPoint y: 92, distance: 110.5
click at [611, 92] on input "Letterhead - New LA Office (BOS Set) [Reorder 2452" at bounding box center [576, 95] width 342 height 23
type input "Letterhead - New LA Office (BOS Set)"
click at [727, 140] on button "Save" at bounding box center [726, 138] width 40 height 23
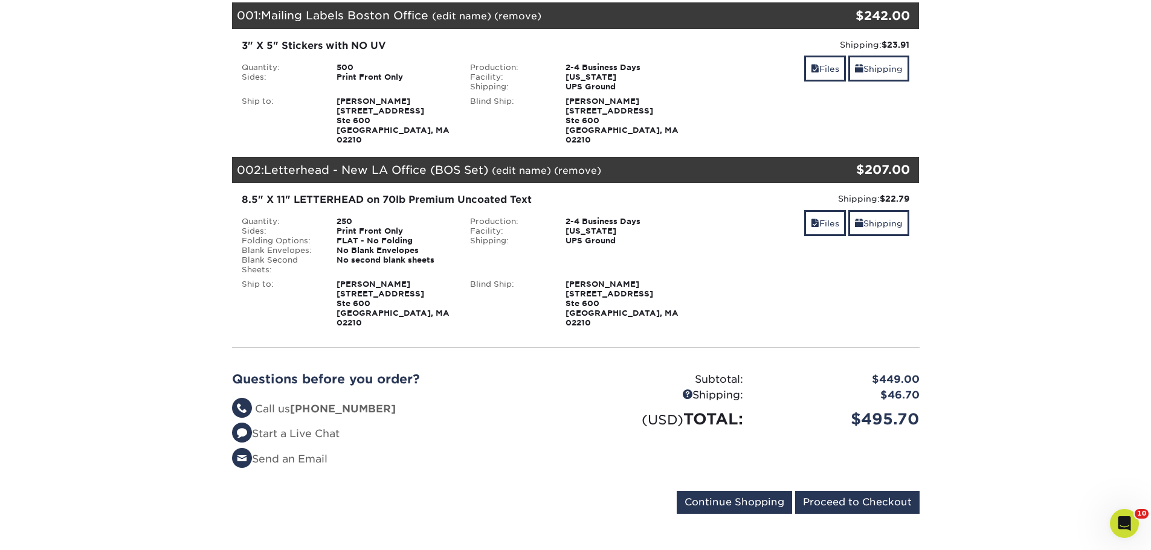
scroll to position [242, 0]
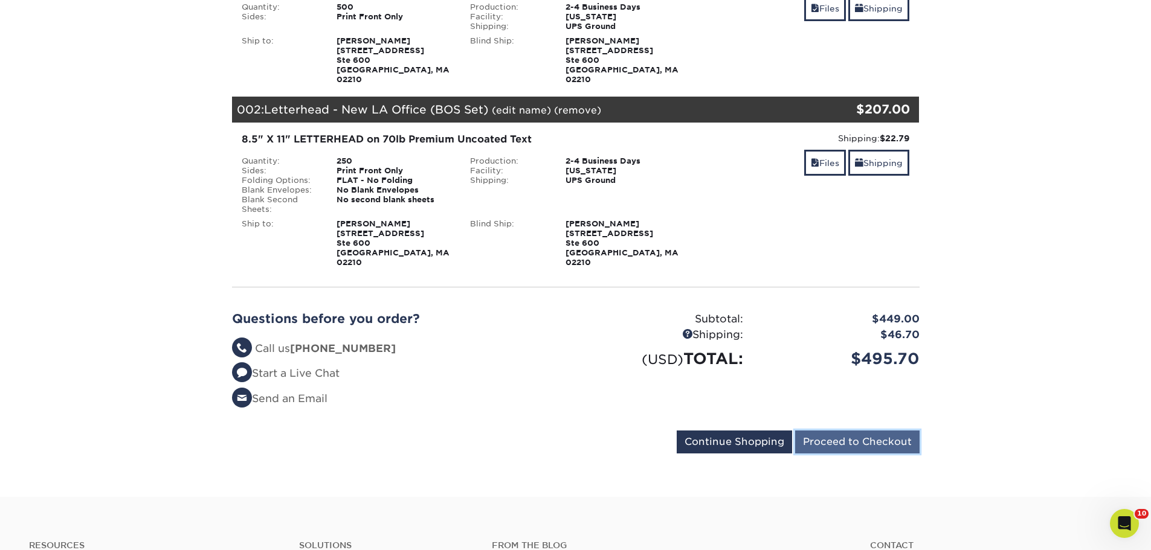
click at [871, 431] on input "Proceed to Checkout" at bounding box center [857, 442] width 124 height 23
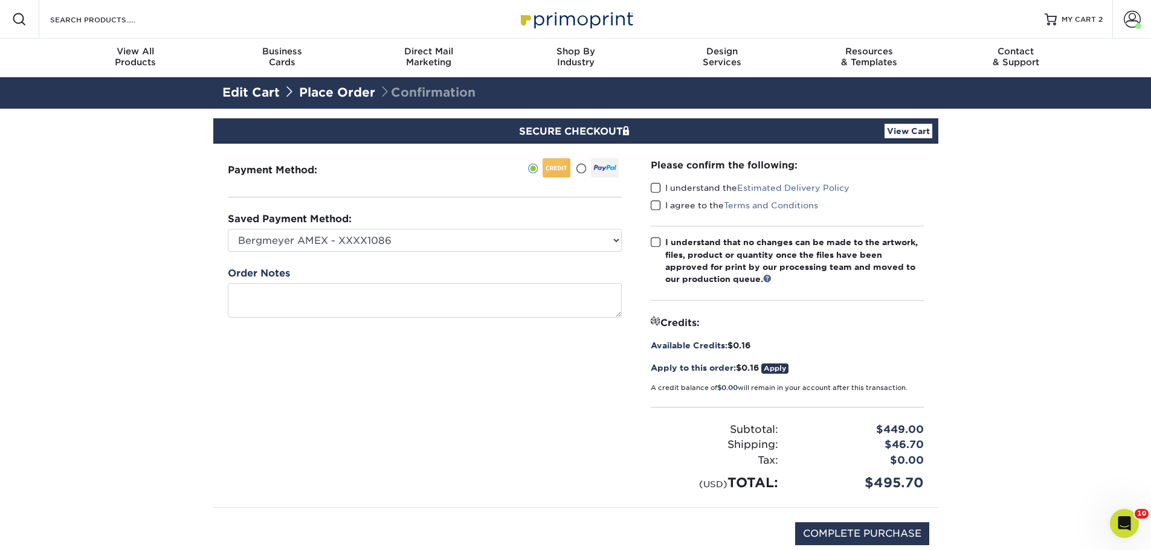
click at [658, 188] on span at bounding box center [655, 187] width 10 height 11
click at [0, 0] on input "I understand the Estimated Delivery Policy" at bounding box center [0, 0] width 0 height 0
click at [658, 208] on span at bounding box center [655, 205] width 10 height 11
click at [0, 0] on input "I agree to the Terms and Conditions" at bounding box center [0, 0] width 0 height 0
click at [651, 244] on span at bounding box center [655, 242] width 10 height 11
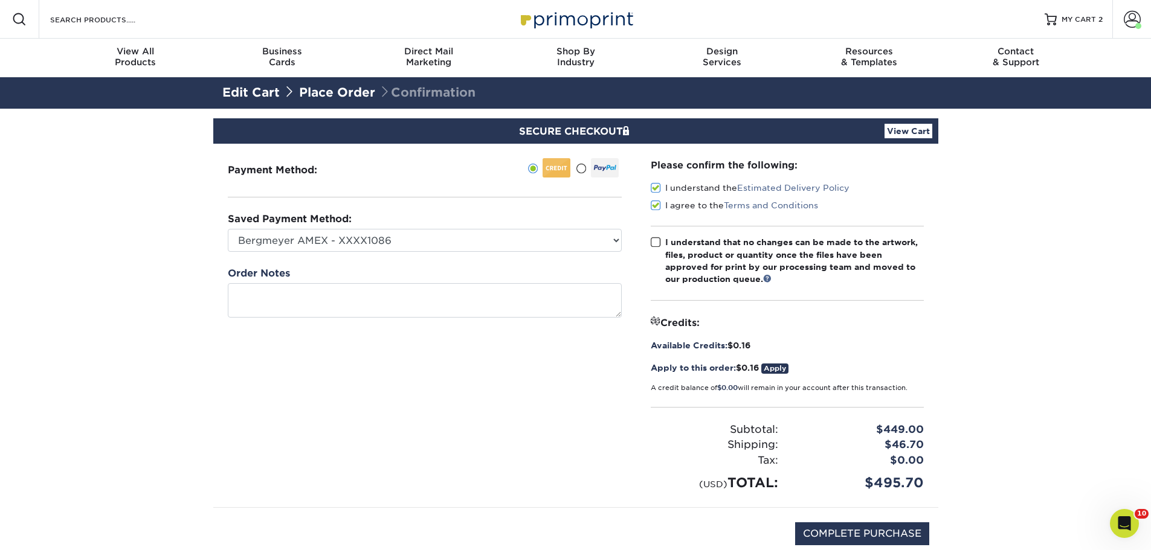
click at [0, 0] on input "I understand that no changes can be made to the artwork, files, product or quan…" at bounding box center [0, 0] width 0 height 0
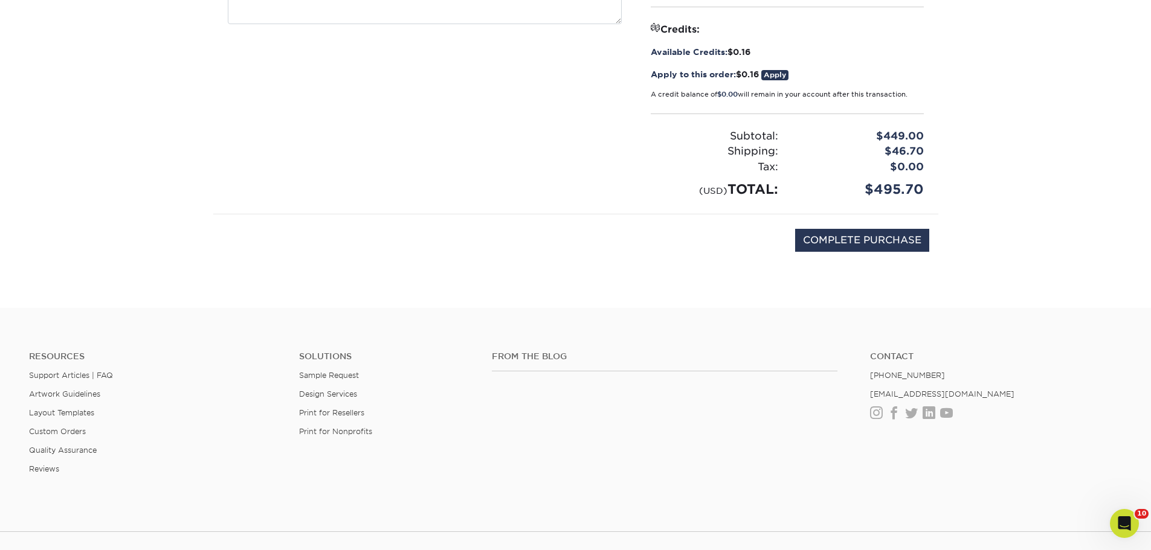
scroll to position [302, 0]
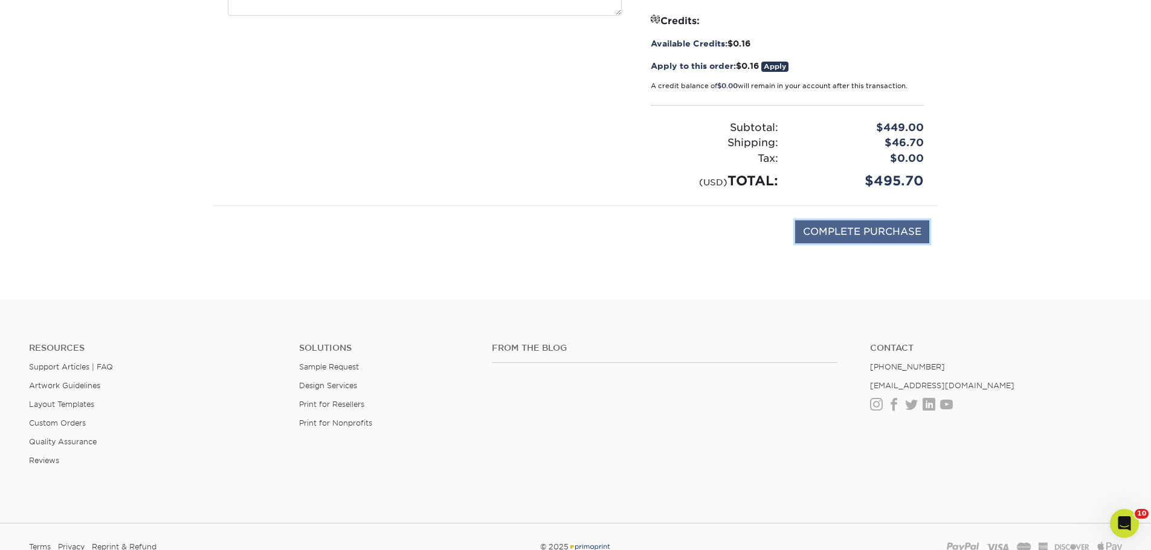
click at [847, 234] on input "COMPLETE PURCHASE" at bounding box center [862, 231] width 134 height 23
type input "PROCESSING, PLEASE WAIT..."
